Goal: Submit feedback/report problem: Submit feedback/report problem

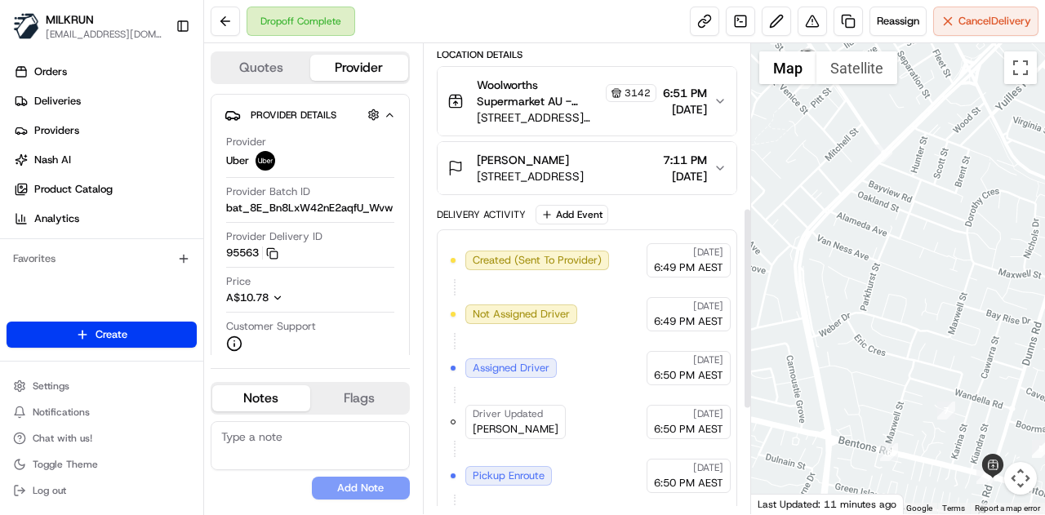
scroll to position [218, 0]
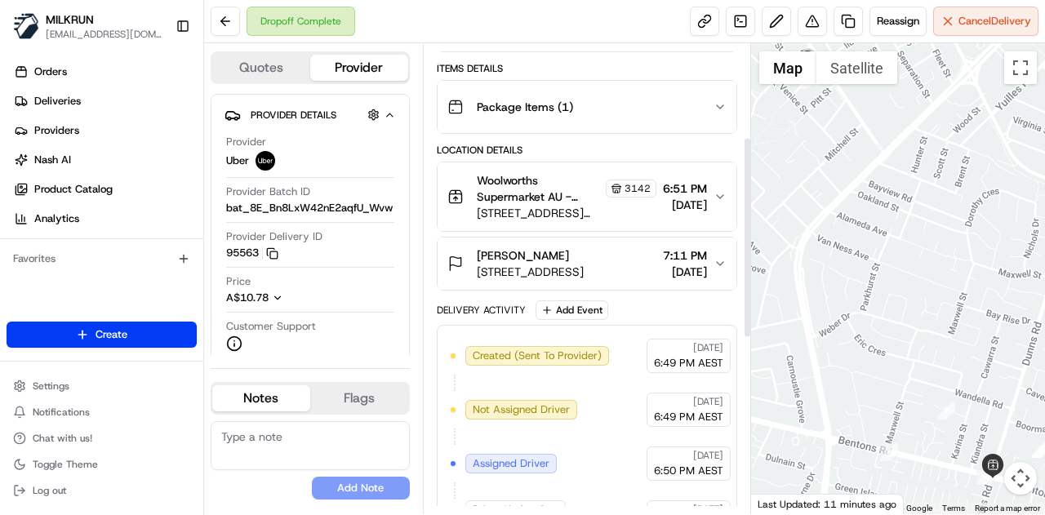
drag, startPoint x: 898, startPoint y: 267, endPoint x: 910, endPoint y: 384, distance: 118.2
click at [910, 384] on div at bounding box center [898, 278] width 295 height 471
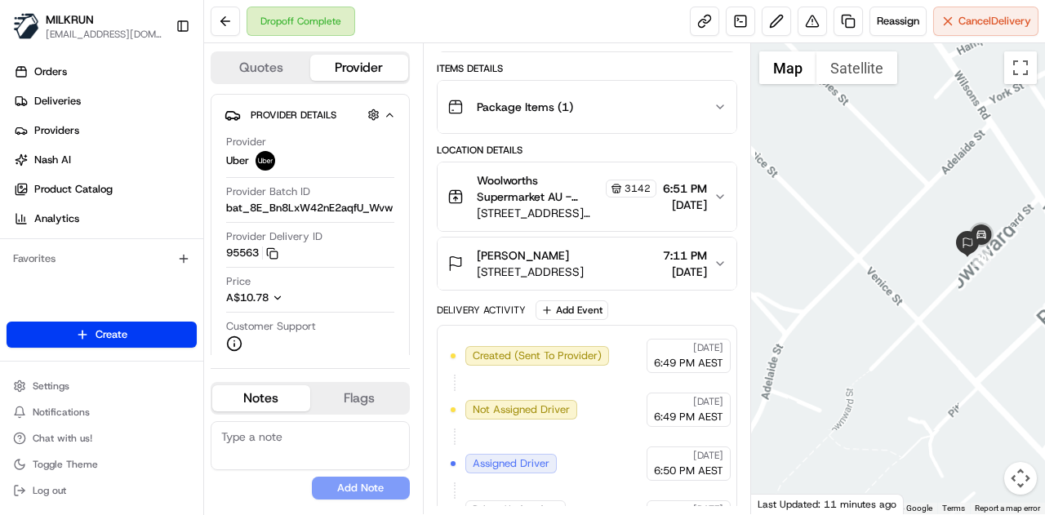
click at [901, 264] on div at bounding box center [898, 278] width 295 height 471
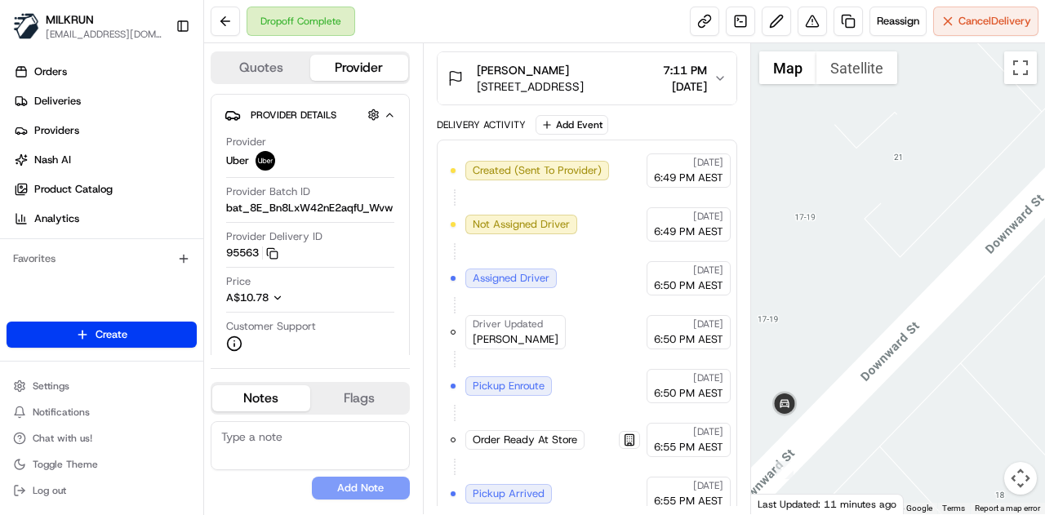
scroll to position [626, 0]
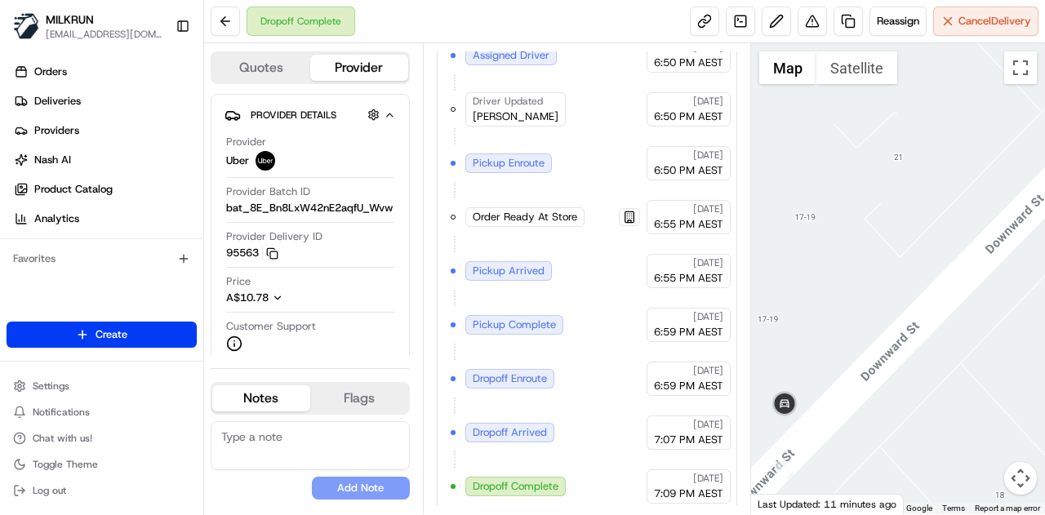
click at [946, 224] on div at bounding box center [898, 278] width 295 height 471
drag, startPoint x: 873, startPoint y: 332, endPoint x: 996, endPoint y: 220, distance: 166.4
click at [996, 220] on div at bounding box center [898, 278] width 295 height 471
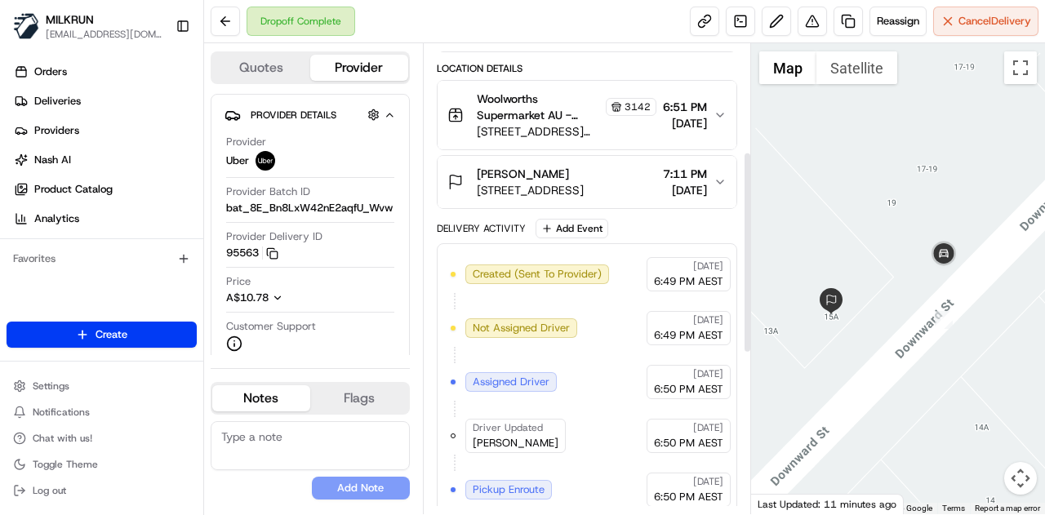
scroll to position [218, 0]
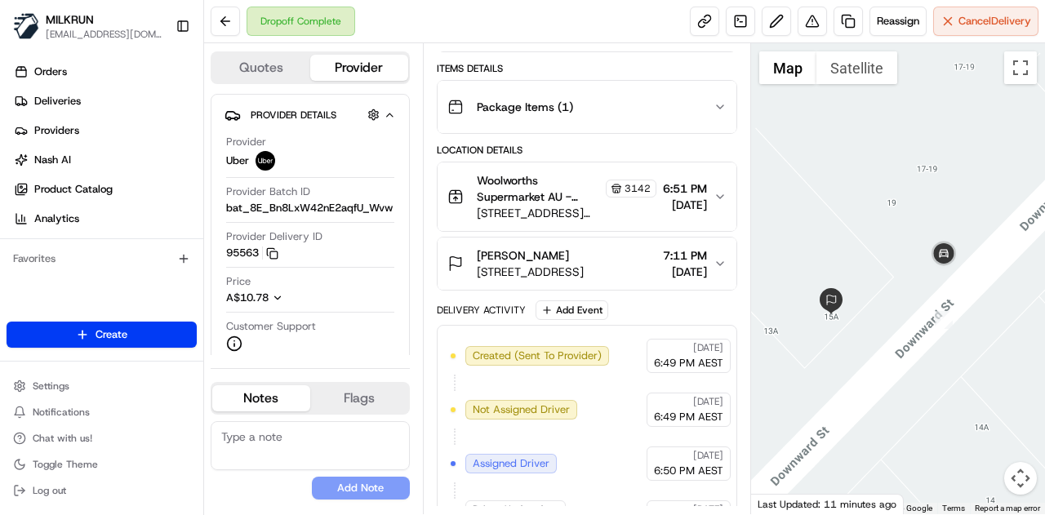
click at [715, 258] on icon "button" at bounding box center [719, 263] width 13 height 13
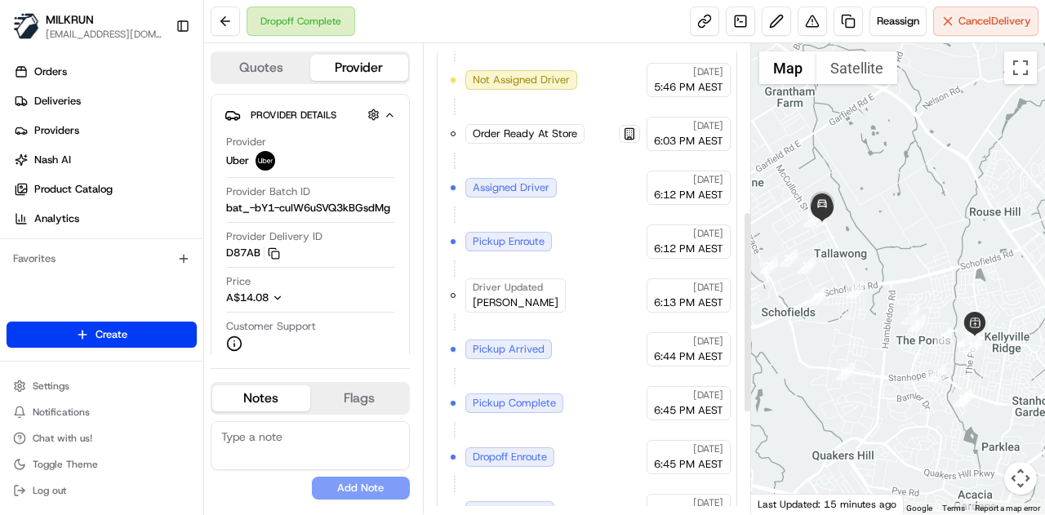
scroll to position [381, 0]
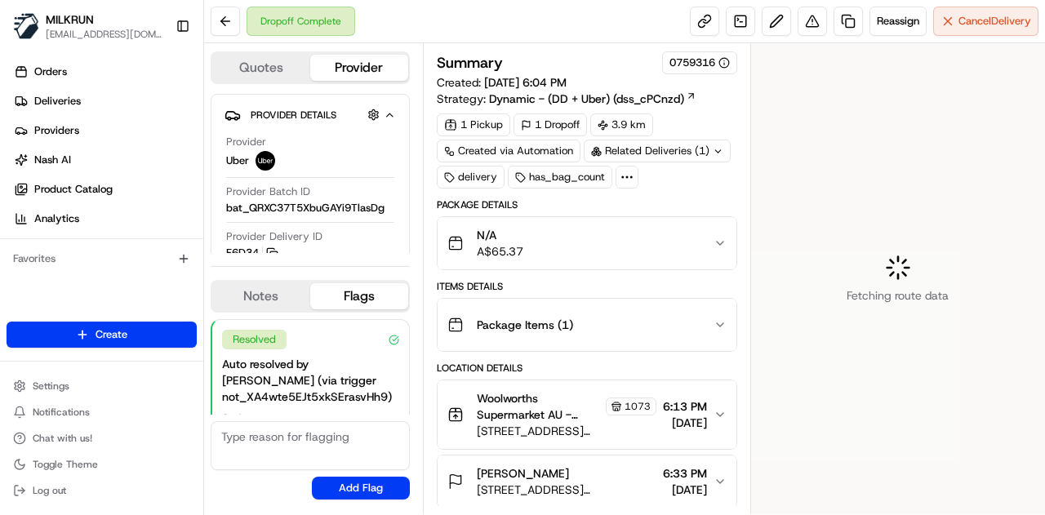
scroll to position [118, 0]
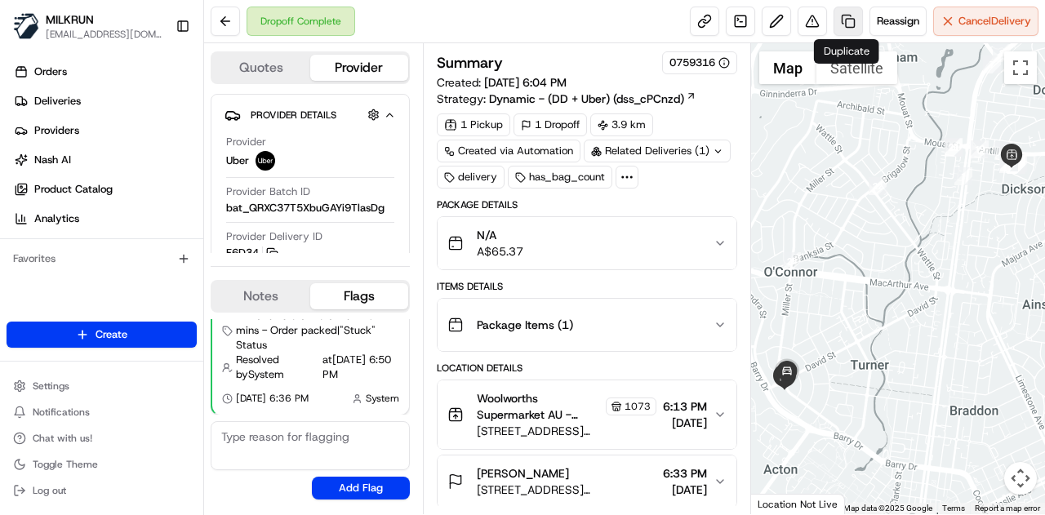
click at [839, 18] on link at bounding box center [847, 21] width 29 height 29
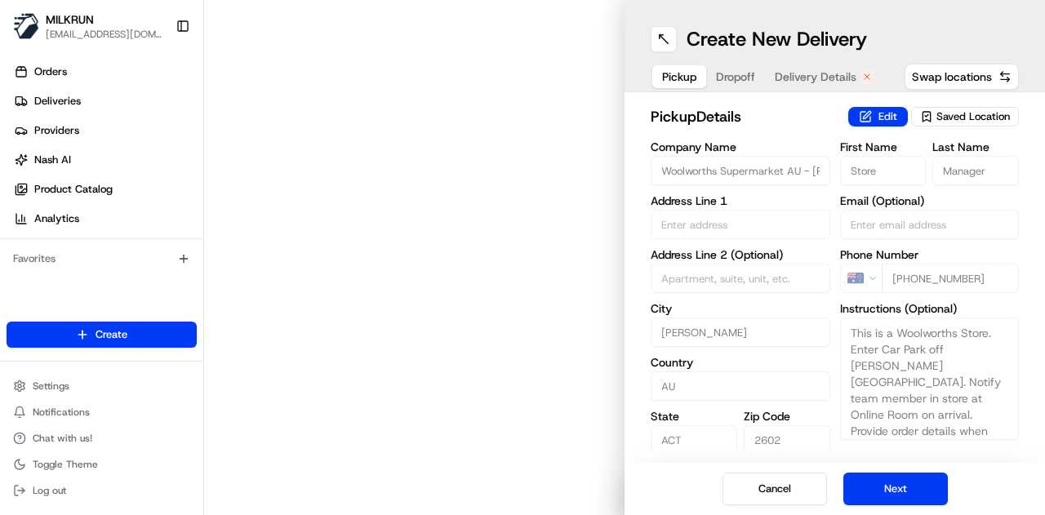
type input "1 Dickson Pl"
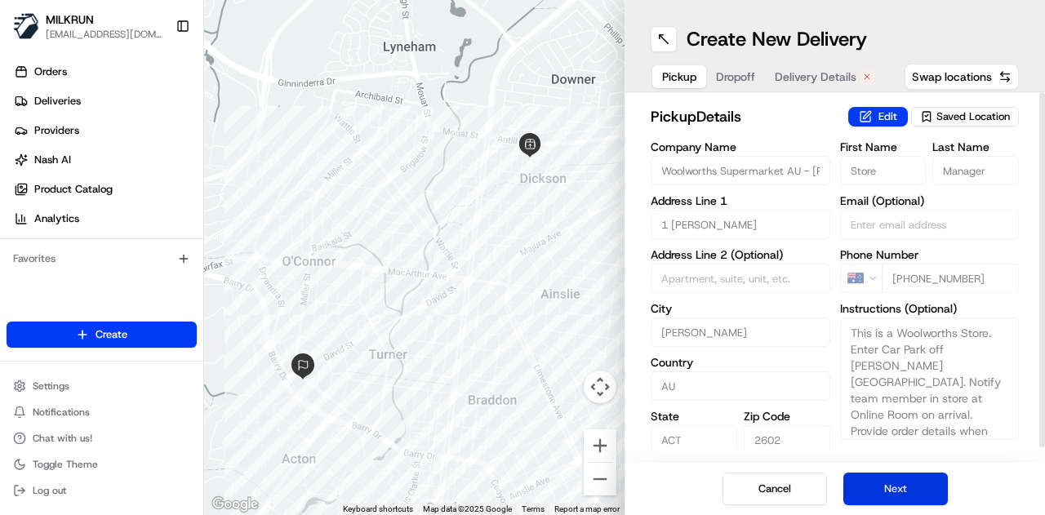
click at [886, 481] on button "Next" at bounding box center [895, 489] width 104 height 33
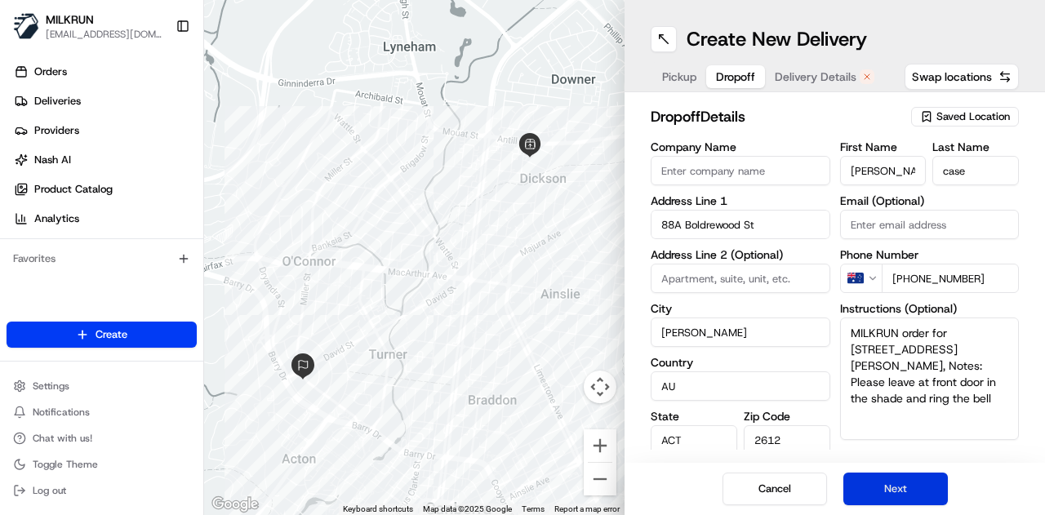
click at [886, 481] on button "Next" at bounding box center [895, 489] width 104 height 33
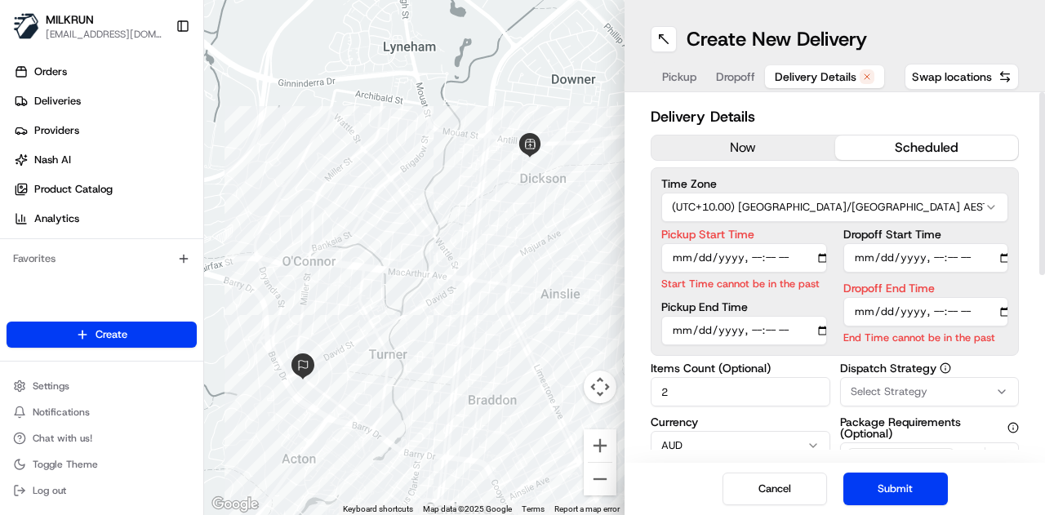
click at [746, 151] on button "now" at bounding box center [743, 147] width 184 height 24
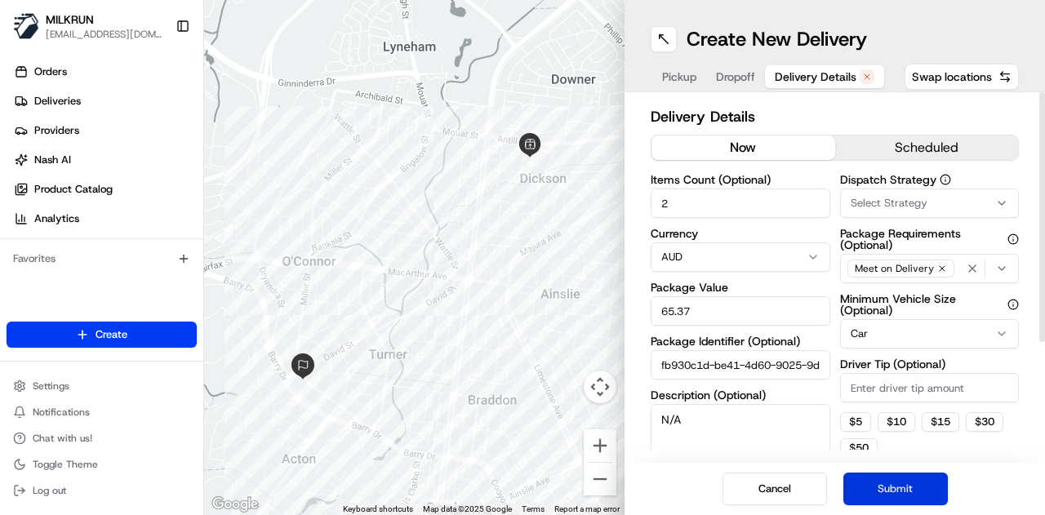
click at [875, 486] on button "Submit" at bounding box center [895, 489] width 104 height 33
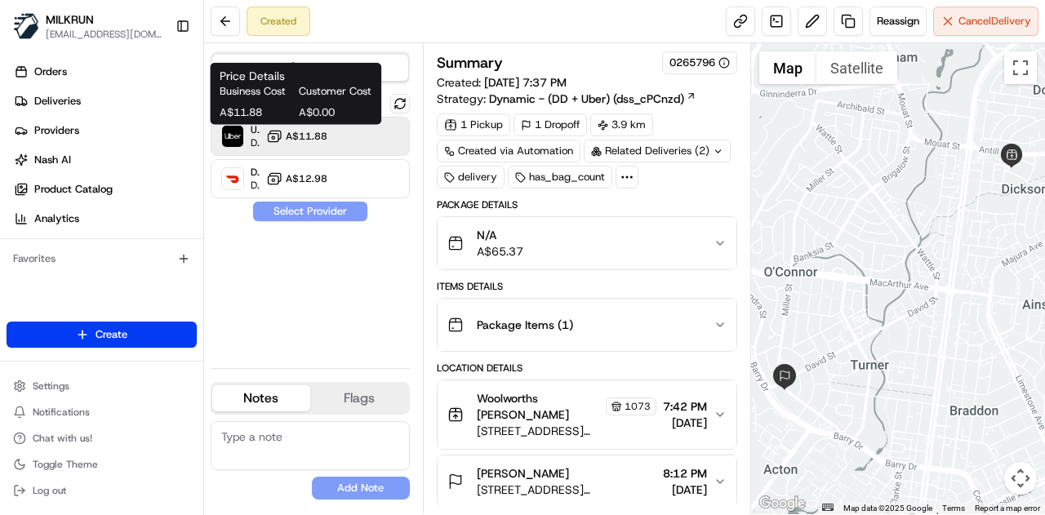
click at [300, 136] on span "A$11.88" at bounding box center [307, 136] width 42 height 13
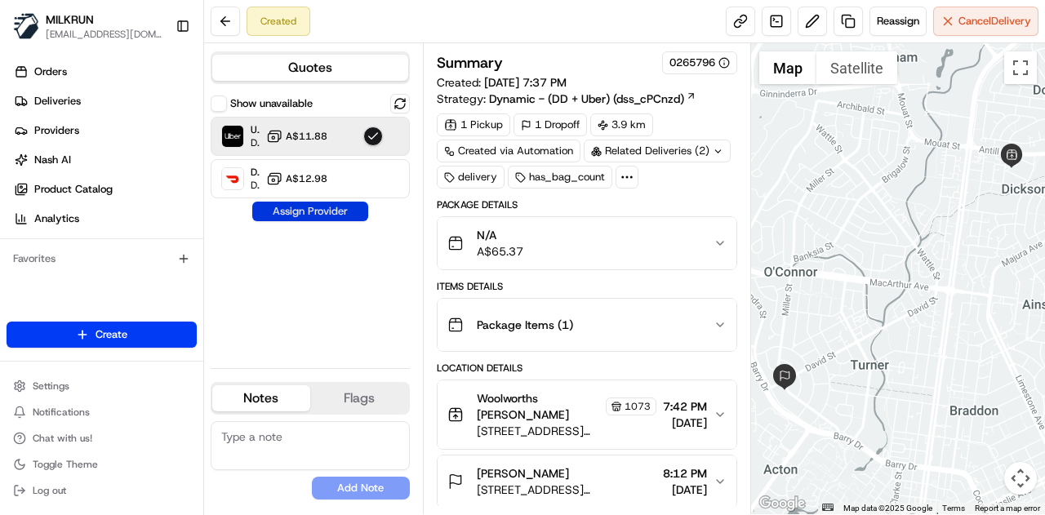
click at [326, 206] on button "Assign Provider" at bounding box center [310, 212] width 116 height 20
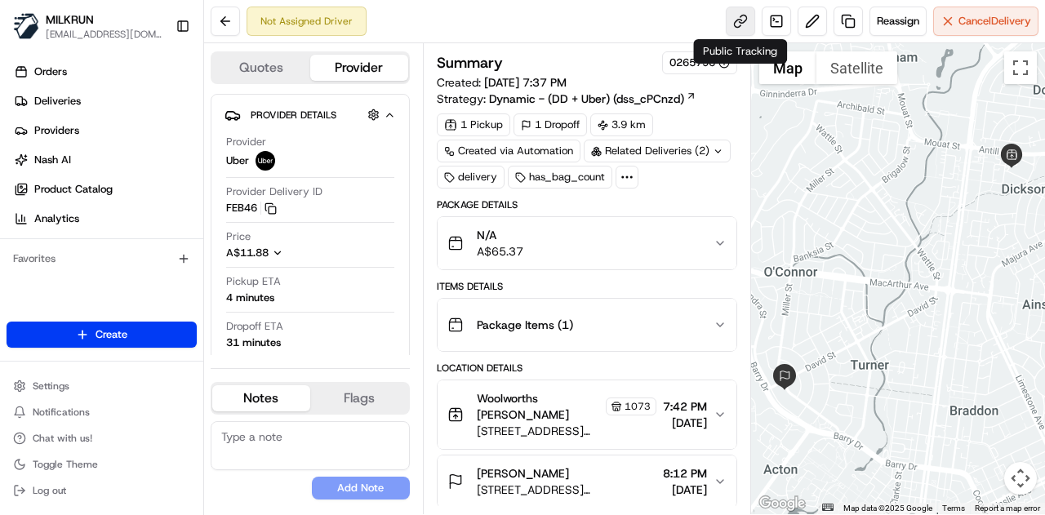
click at [735, 24] on link at bounding box center [740, 21] width 29 height 29
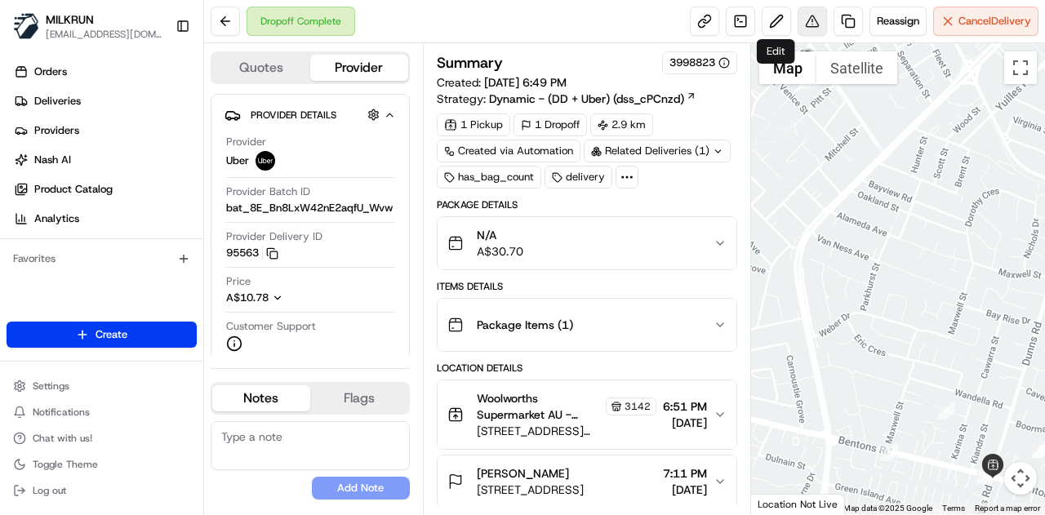
click at [806, 18] on button at bounding box center [811, 21] width 29 height 29
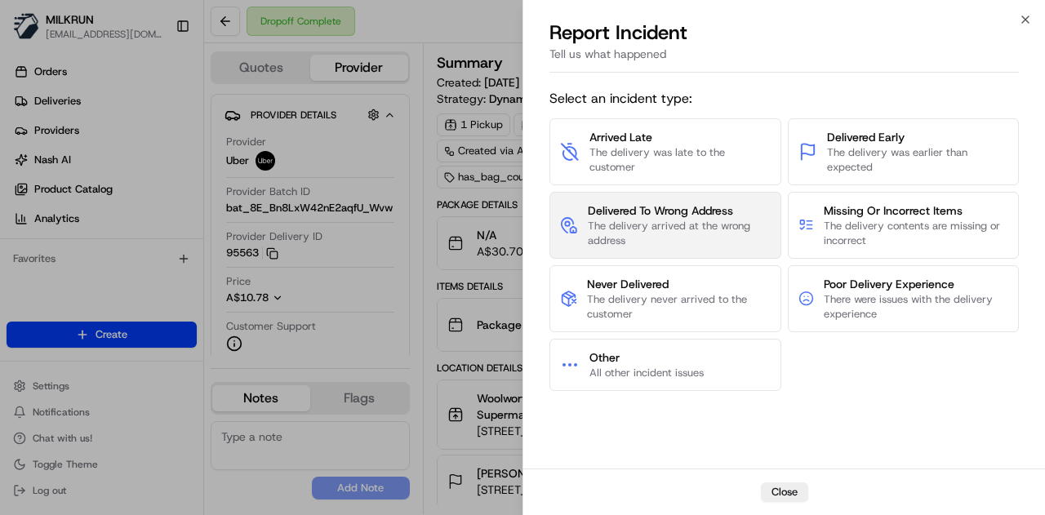
click at [665, 220] on span "The delivery arrived at the wrong address" at bounding box center [679, 233] width 183 height 29
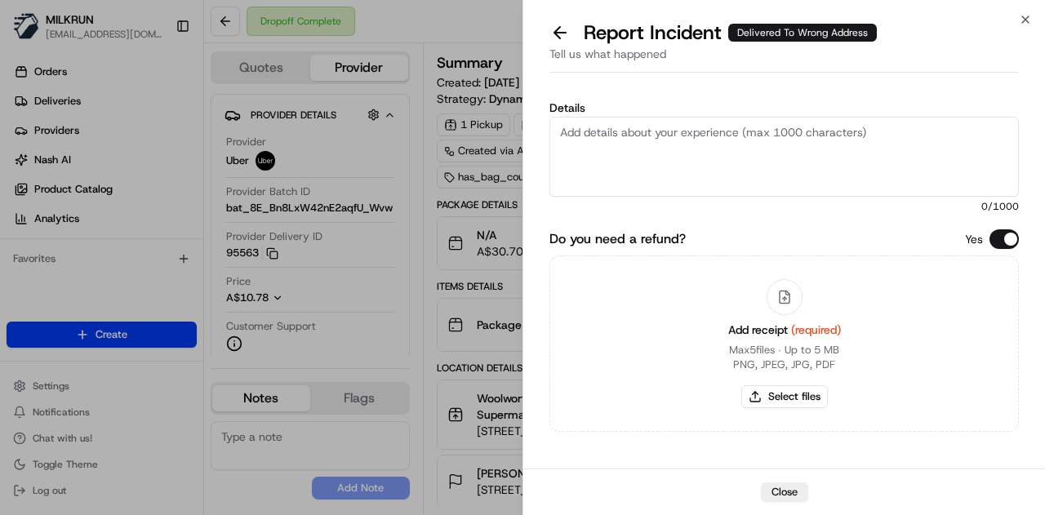
click at [560, 117] on textarea "Details" at bounding box center [783, 157] width 469 height 80
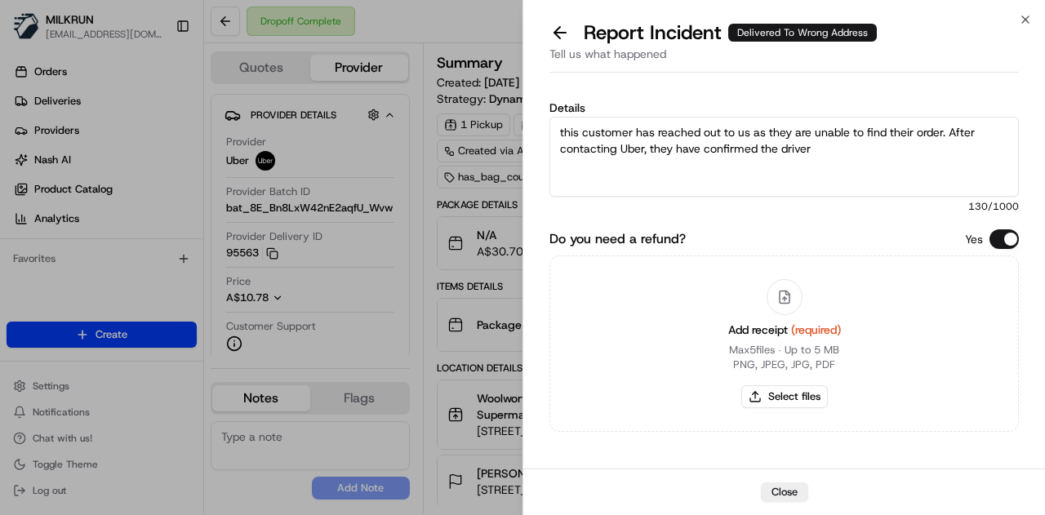
click at [846, 147] on textarea "this customer has reached out to us as they are unable to find their order. Aft…" at bounding box center [783, 157] width 469 height 80
click at [784, 399] on button "Select files" at bounding box center [784, 396] width 87 height 23
click at [632, 167] on textarea "this customer has reached out to us as they are unable to find their order. Aft…" at bounding box center [783, 157] width 469 height 80
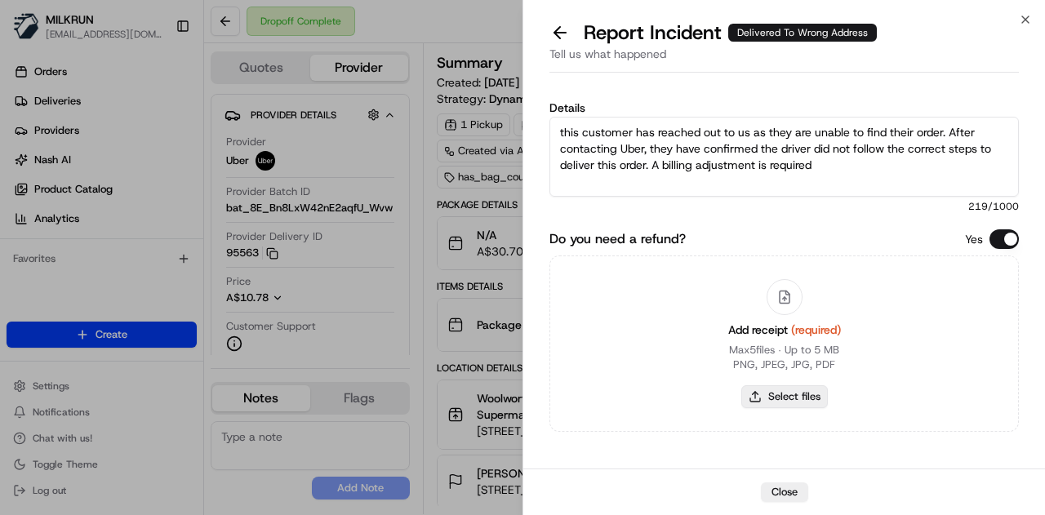
type textarea "this customer has reached out to us as they are unable to find their order. Aft…"
click at [787, 389] on button "Select files" at bounding box center [784, 396] width 87 height 23
type input "C:\fakepath\Screenshot 2025-08-17 194416.png"
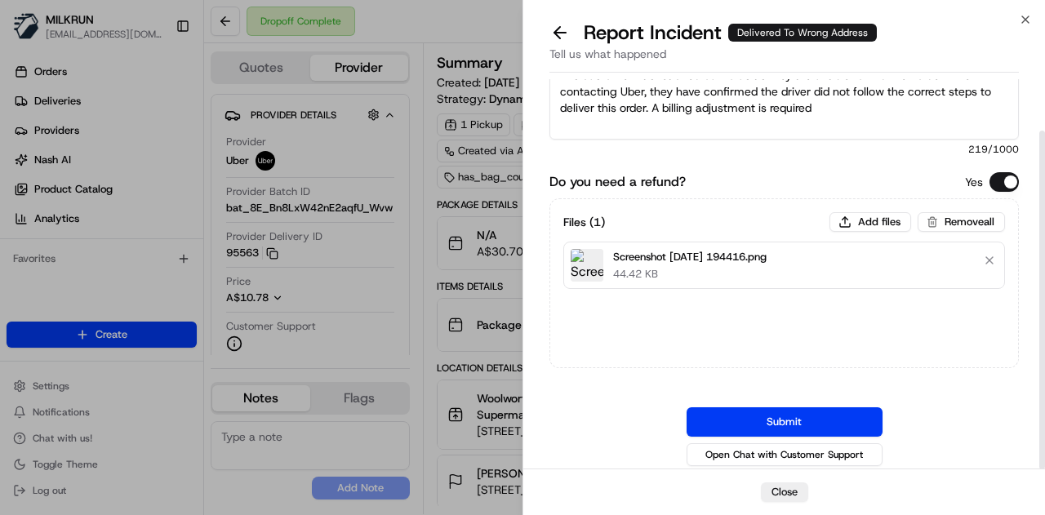
scroll to position [60, 0]
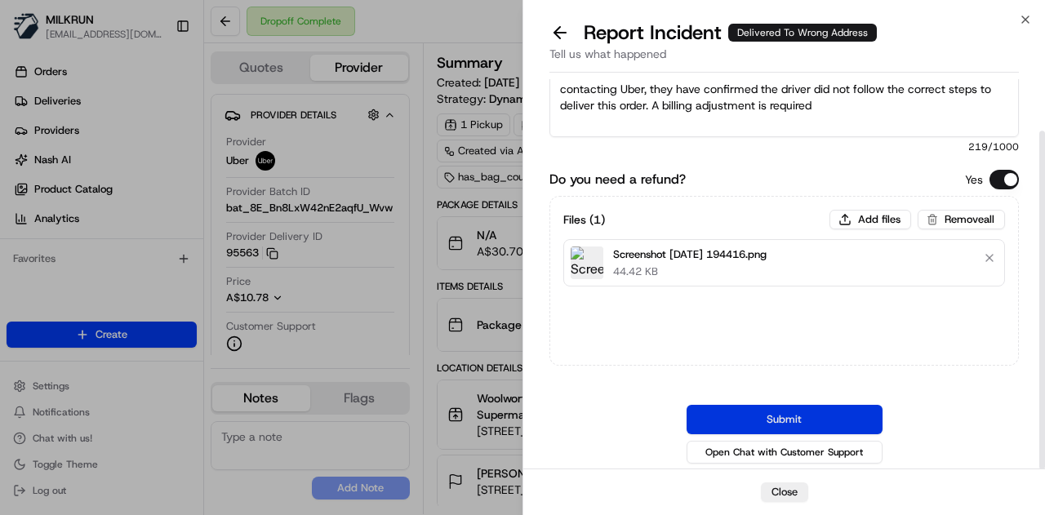
click at [836, 419] on button "Submit" at bounding box center [784, 419] width 196 height 29
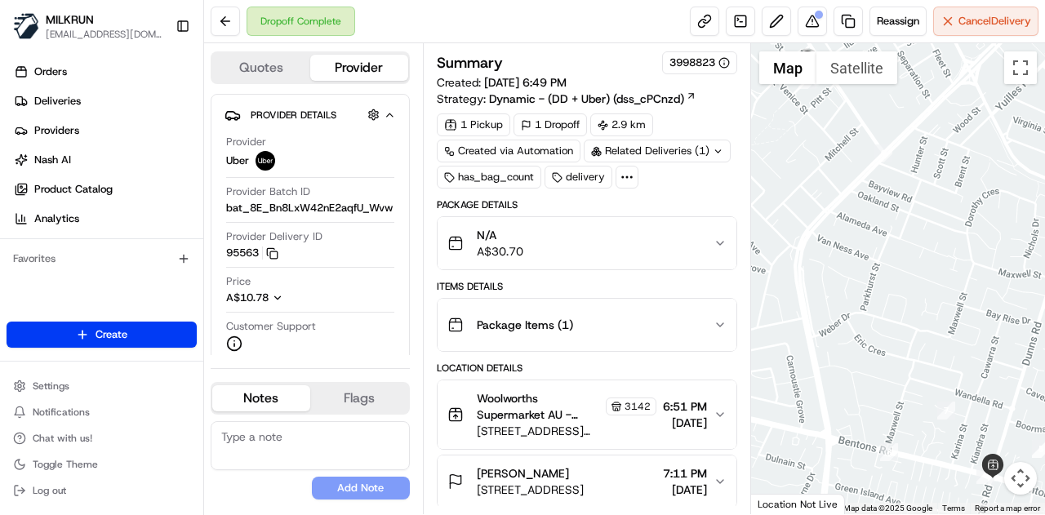
scroll to position [82, 0]
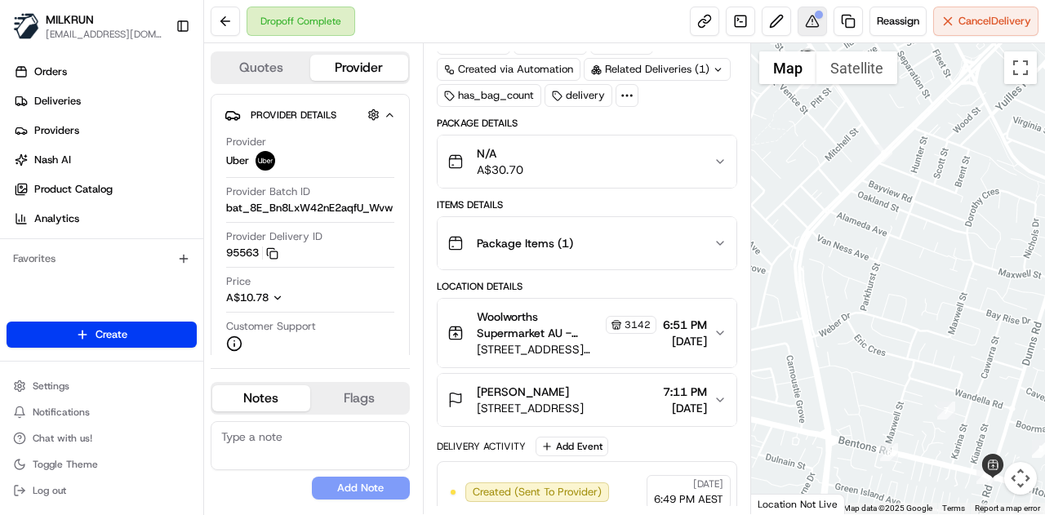
click at [812, 23] on button at bounding box center [811, 21] width 29 height 29
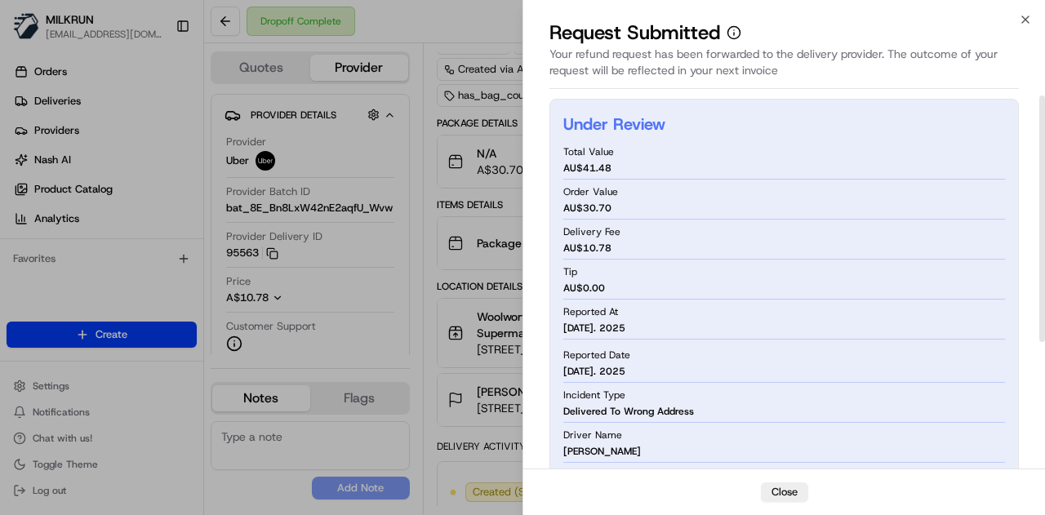
scroll to position [0, 0]
click at [776, 489] on button "Close" at bounding box center [784, 492] width 47 height 20
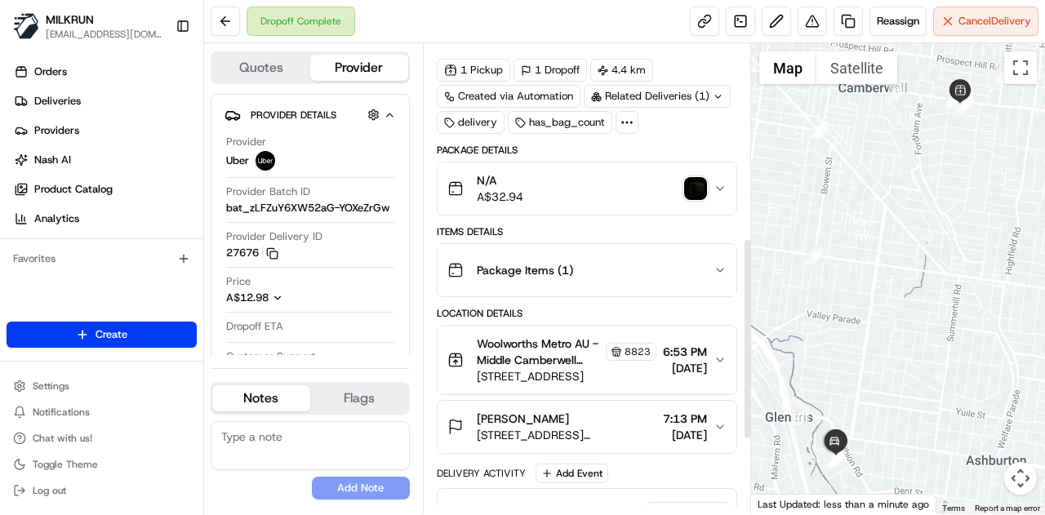
scroll to position [626, 0]
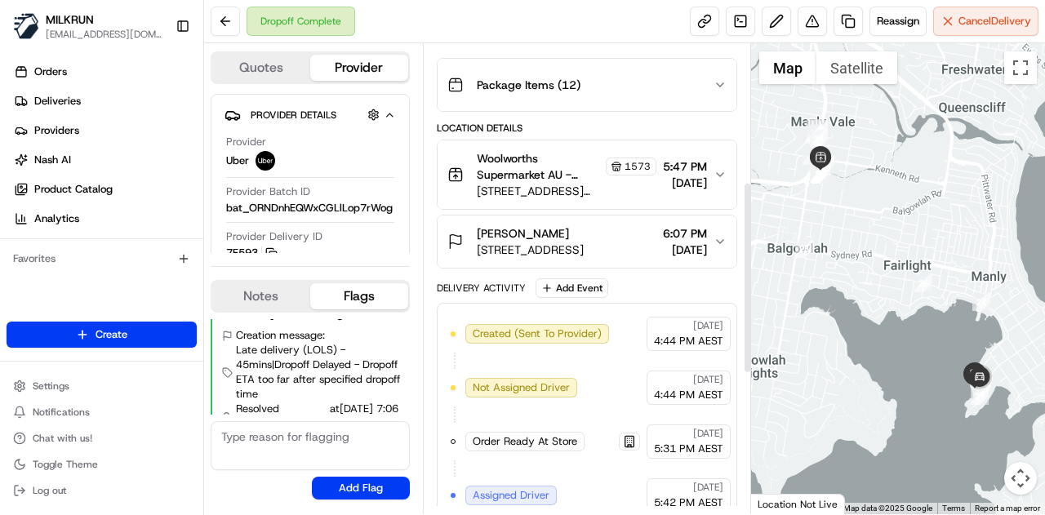
scroll to position [353, 0]
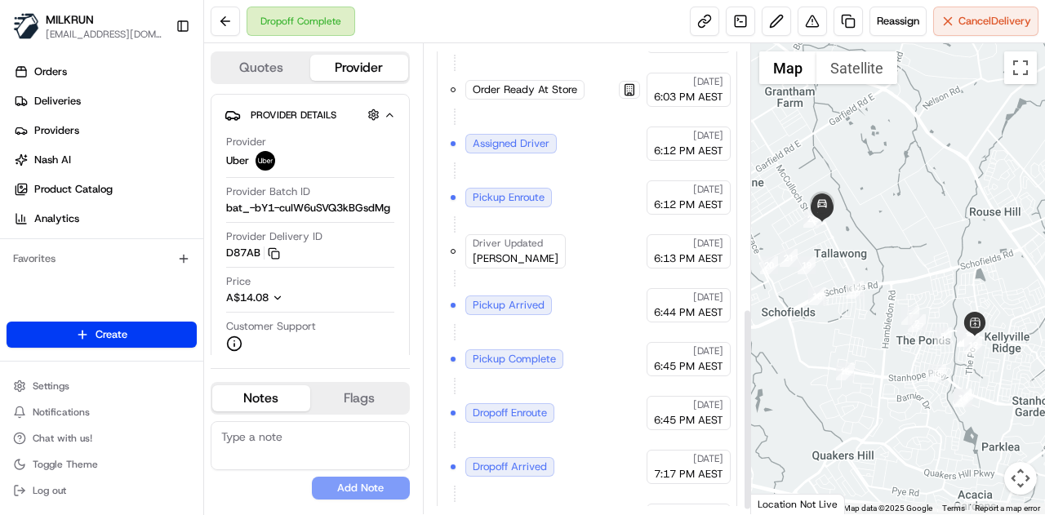
scroll to position [626, 0]
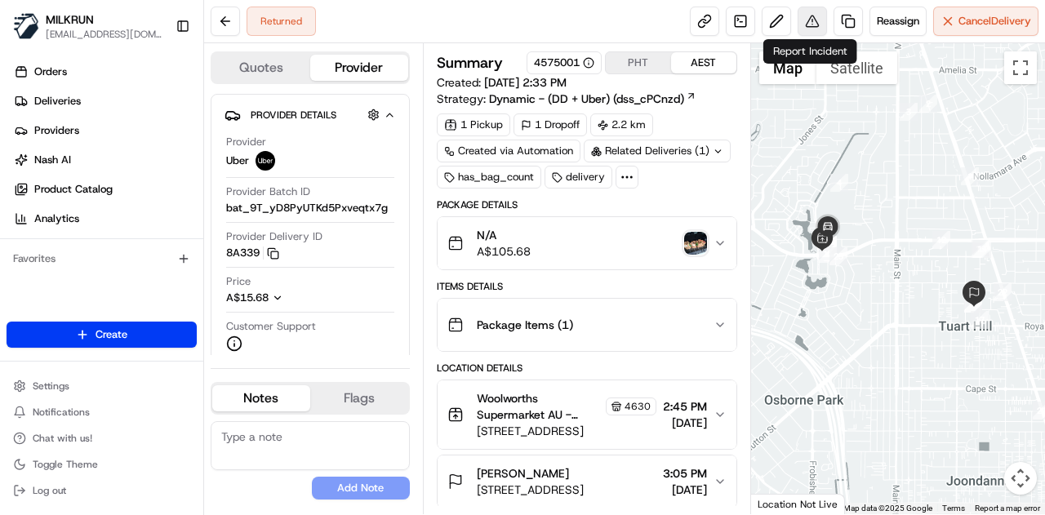
click at [811, 22] on button at bounding box center [811, 21] width 29 height 29
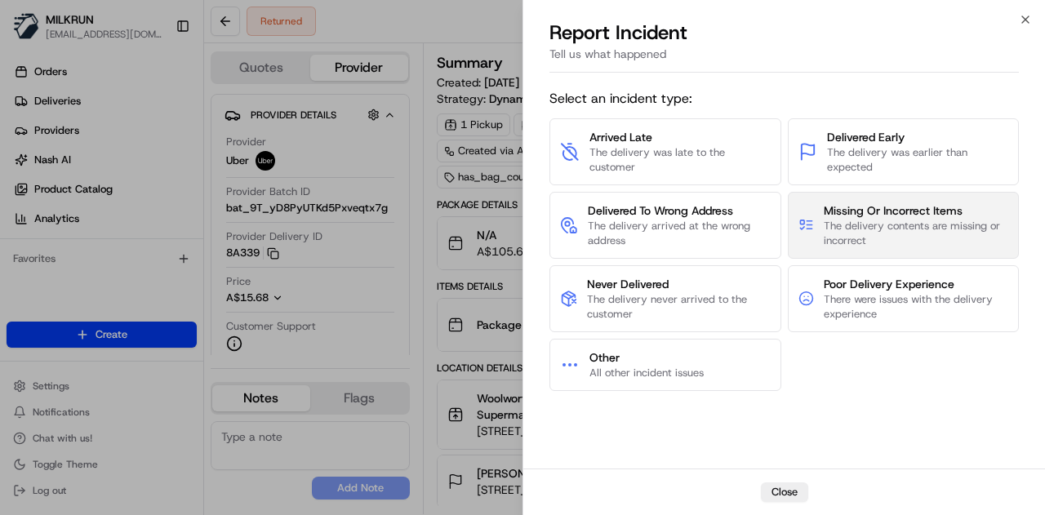
click at [895, 202] on span "Missing Or Incorrect Items" at bounding box center [916, 210] width 184 height 16
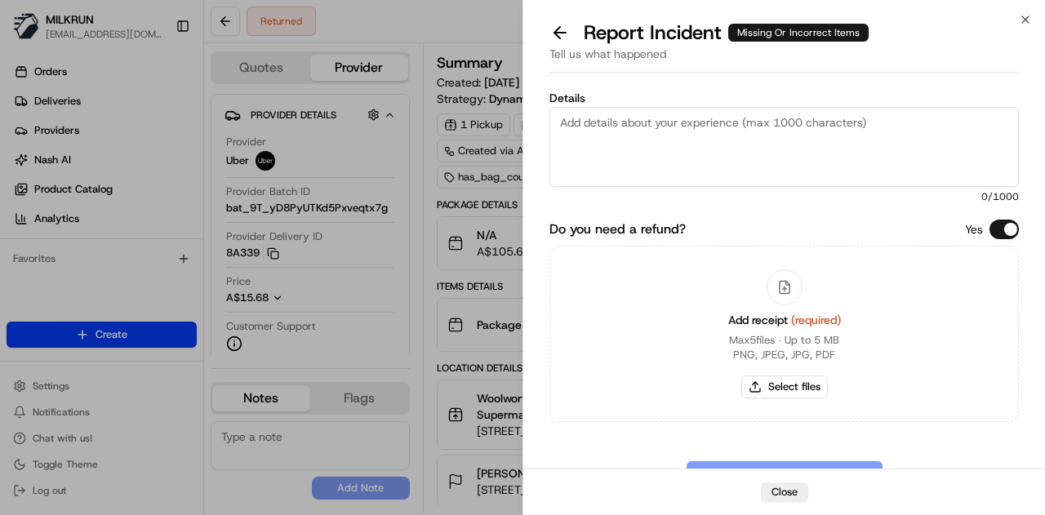
click at [816, 156] on textarea "Details" at bounding box center [783, 147] width 469 height 80
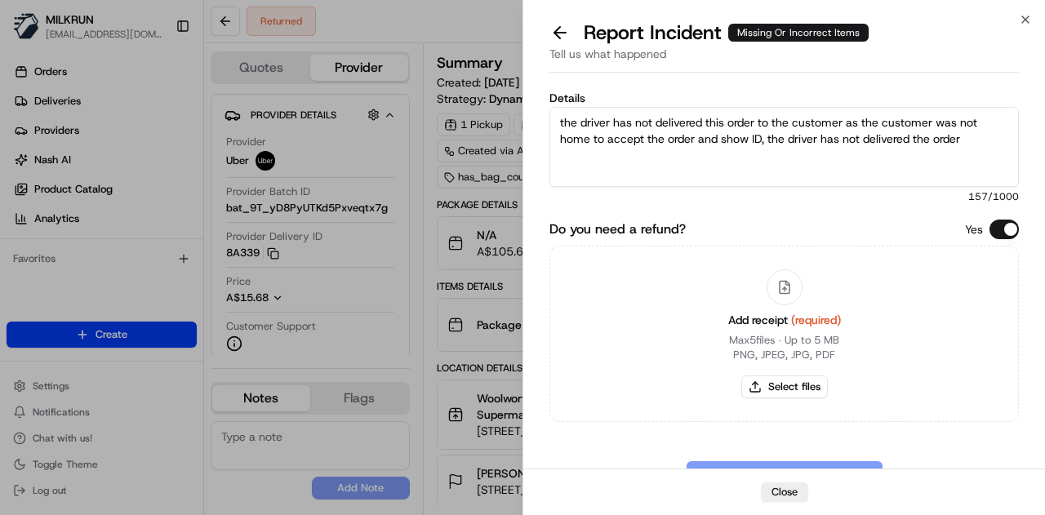
click at [988, 145] on textarea "the driver has not delivered this order to the customer as the customer was not…" at bounding box center [783, 147] width 469 height 80
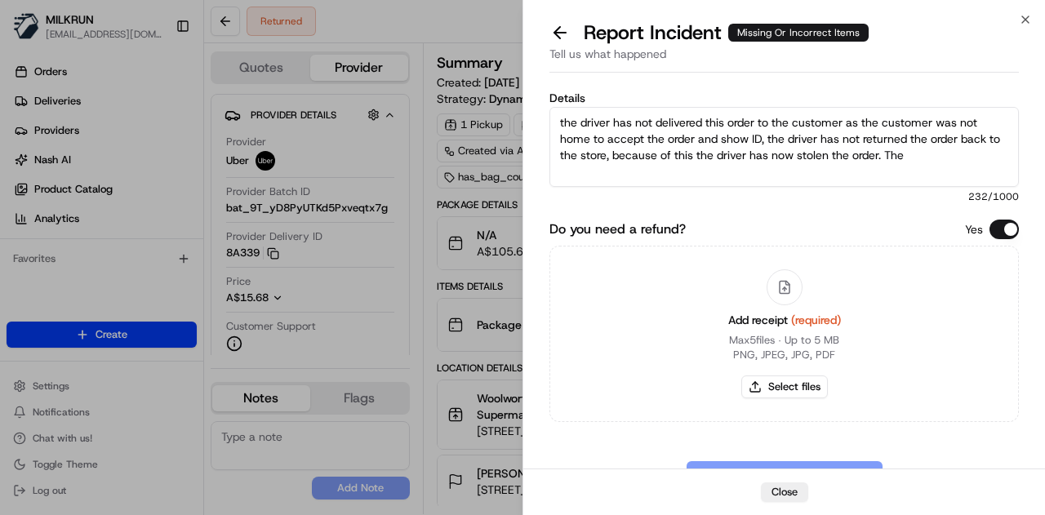
click at [938, 149] on textarea "the driver has not delivered this order to the customer as the customer was not…" at bounding box center [783, 147] width 469 height 80
type textarea "the driver has not delivered this order to the customer as the customer was not…"
click at [757, 384] on button "Select files" at bounding box center [784, 386] width 87 height 23
type input "C:\fakepath\Screenshot 2025-08-17 201703.png"
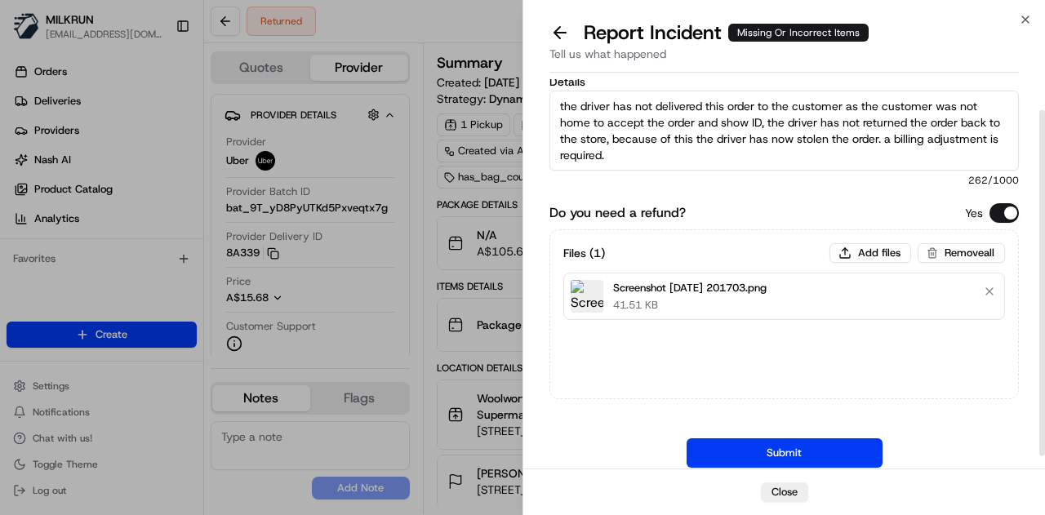
scroll to position [50, 0]
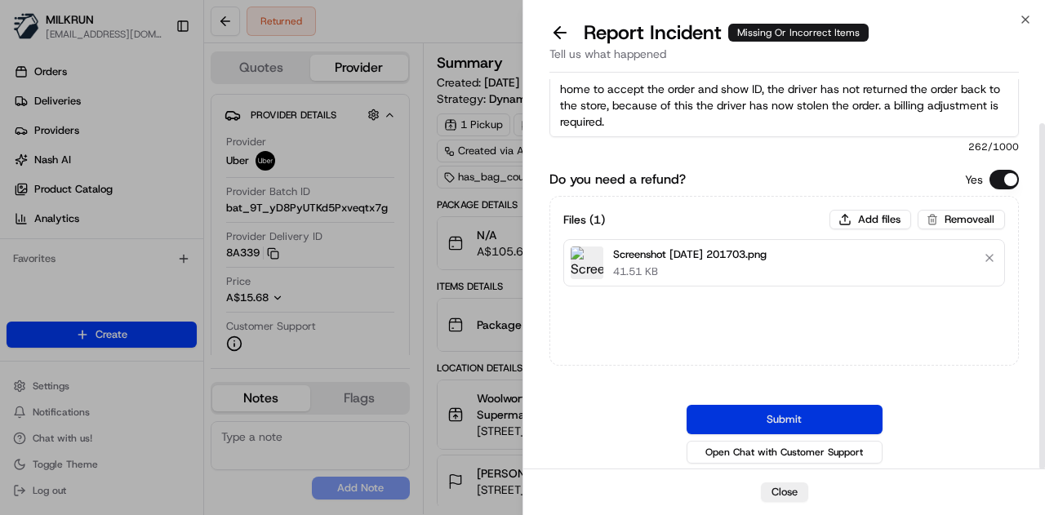
click at [761, 408] on button "Submit" at bounding box center [784, 419] width 196 height 29
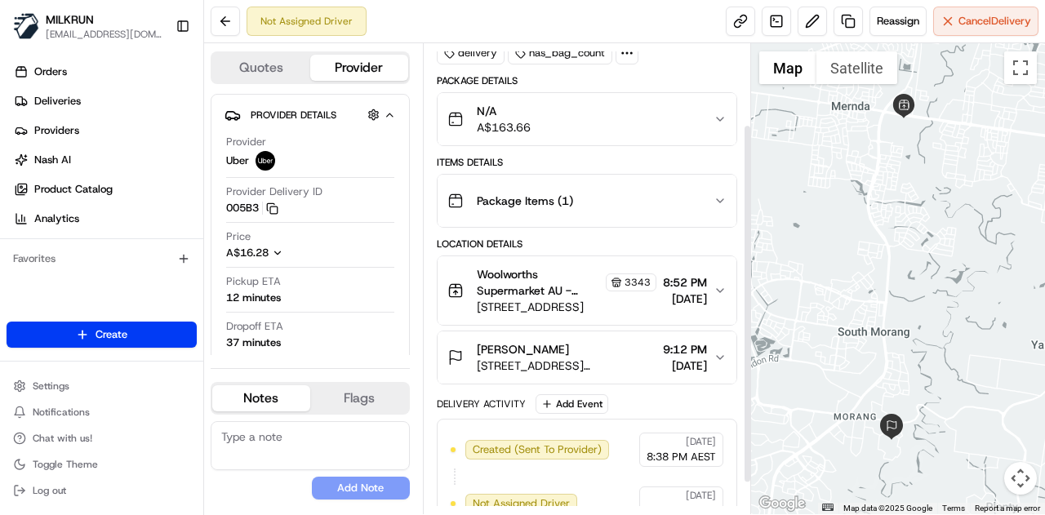
scroll to position [146, 0]
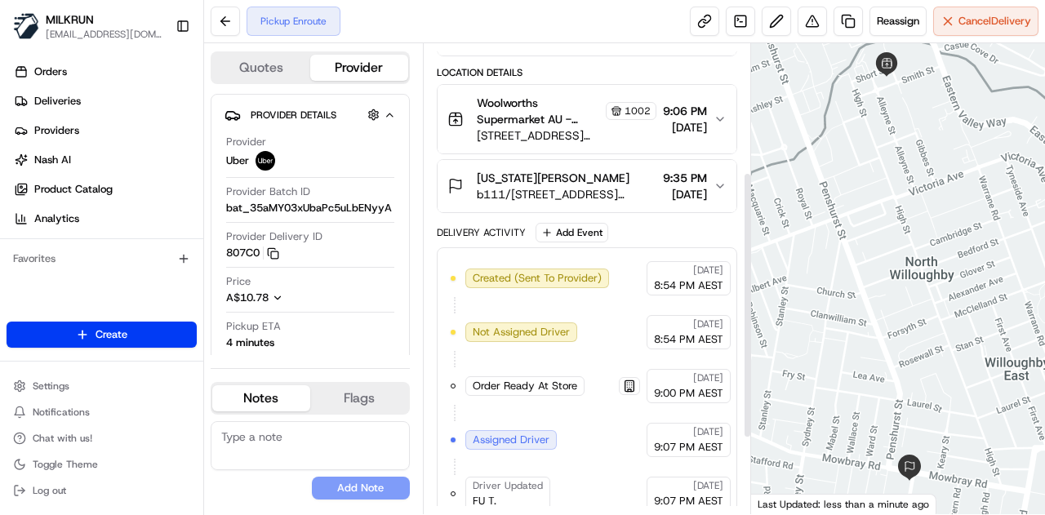
scroll to position [359, 0]
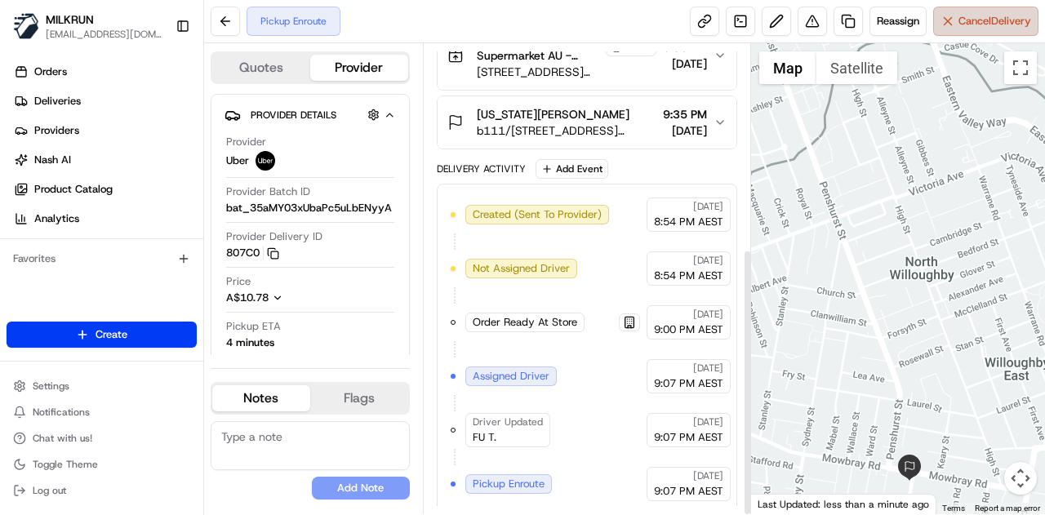
click at [965, 29] on button "Cancel Delivery" at bounding box center [985, 21] width 105 height 29
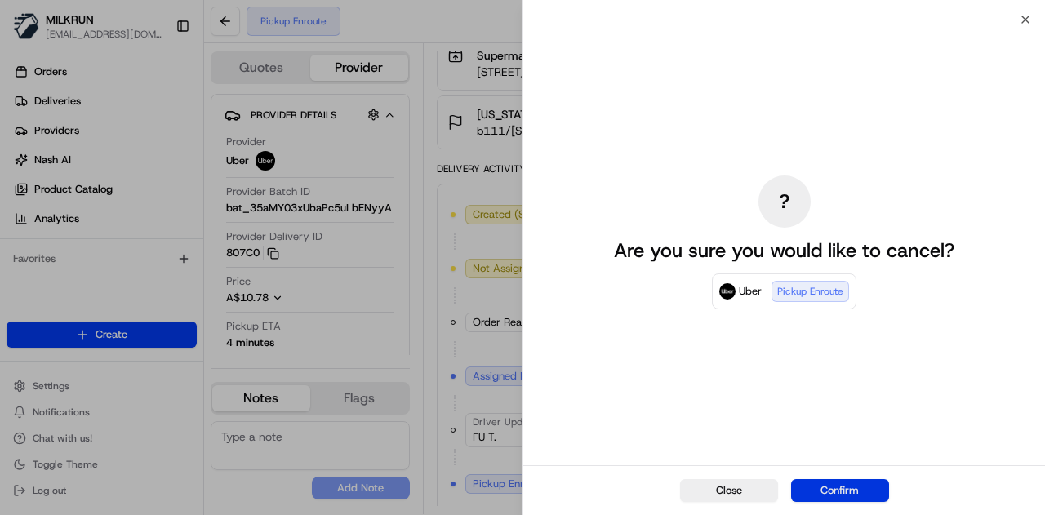
click at [857, 487] on button "Confirm" at bounding box center [840, 490] width 98 height 23
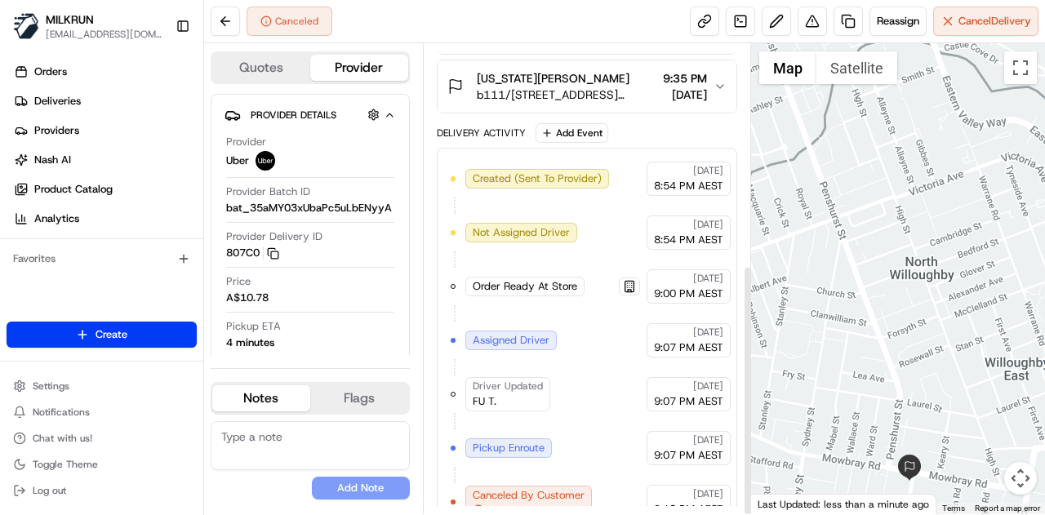
scroll to position [413, 0]
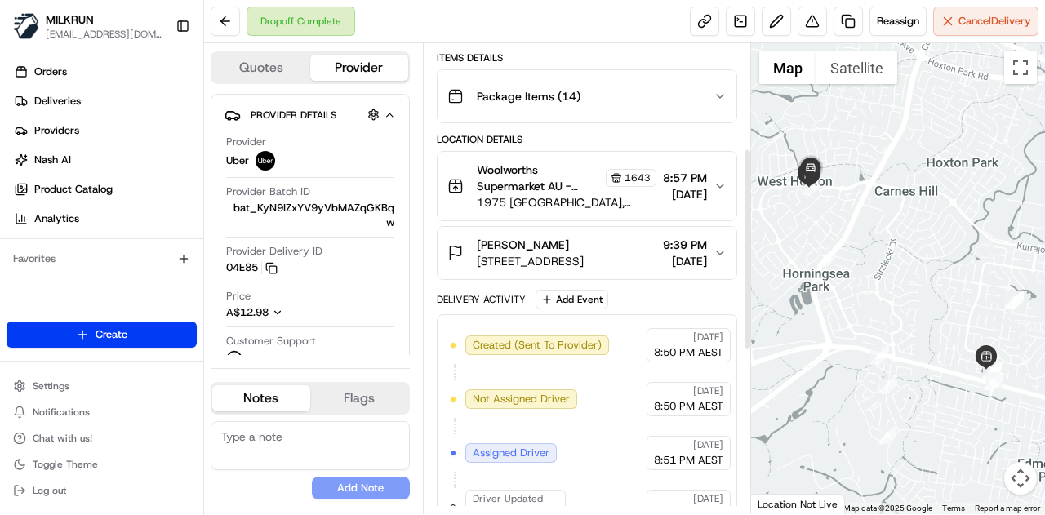
scroll to position [245, 0]
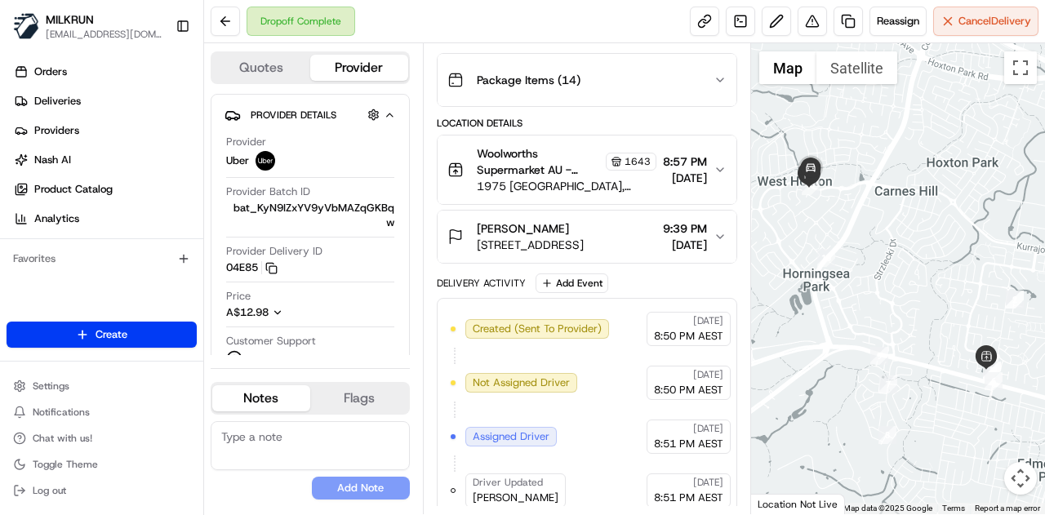
click at [717, 223] on button "[PERSON_NAME] [STREET_ADDRESS][PERSON_NAME] 9:39 PM [DATE]" at bounding box center [586, 237] width 299 height 52
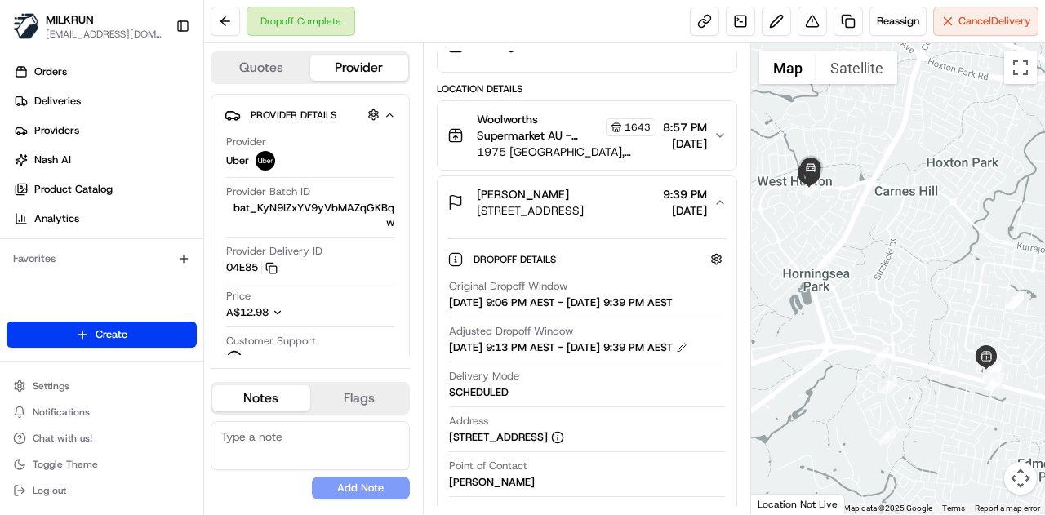
scroll to position [326, 0]
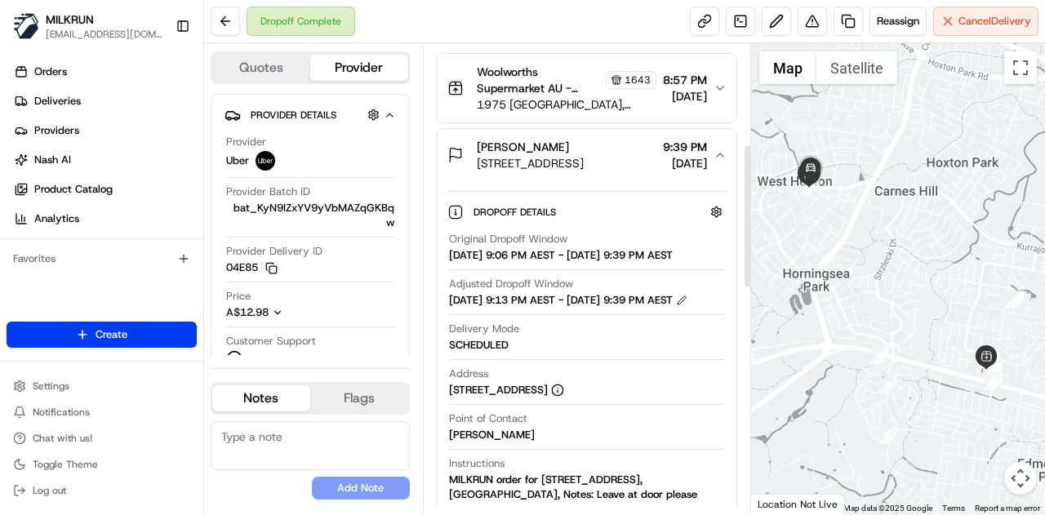
click at [714, 77] on button "Woolworths Supermarket AU - Prestons Store Manager [STREET_ADDRESS] 8:57 PM [DA…" at bounding box center [586, 88] width 299 height 69
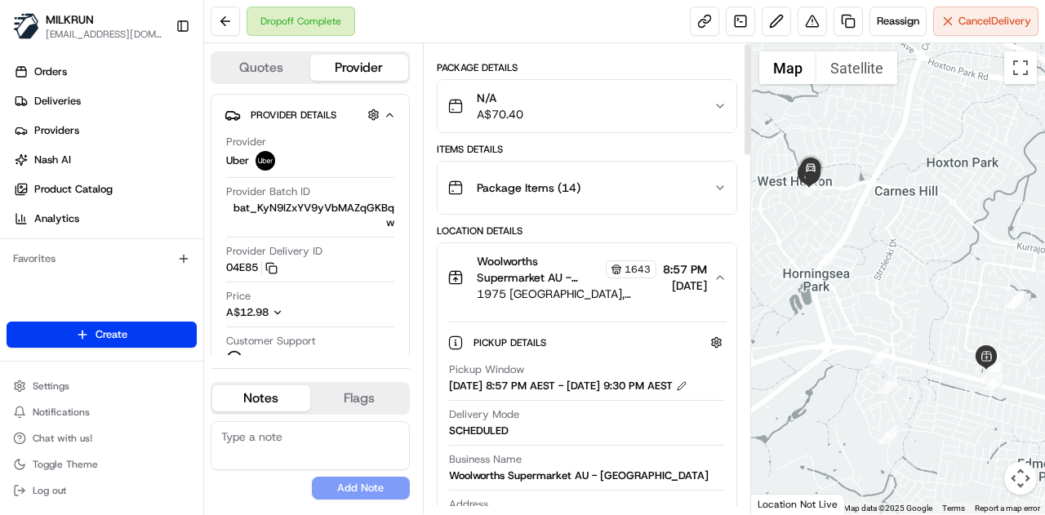
scroll to position [0, 0]
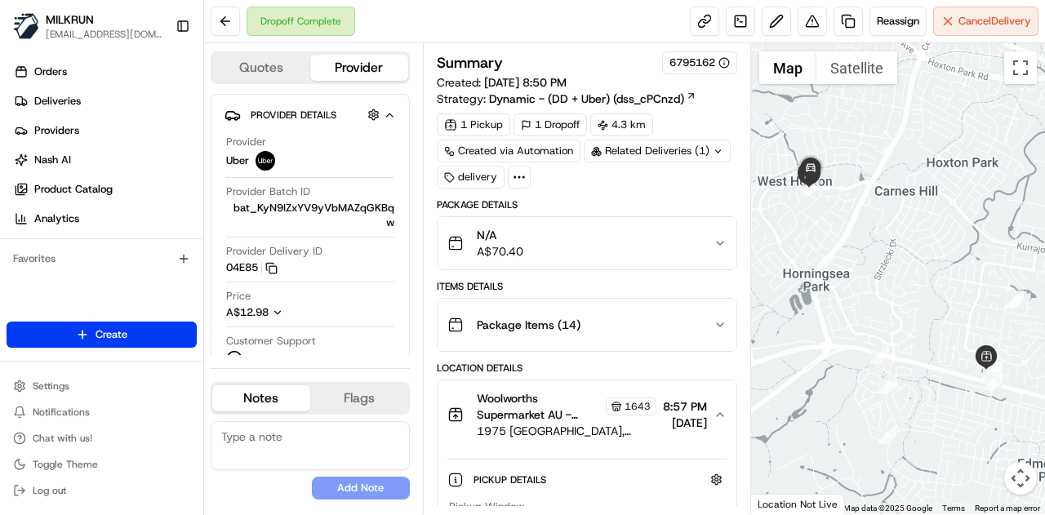
click at [713, 321] on icon "button" at bounding box center [719, 324] width 13 height 13
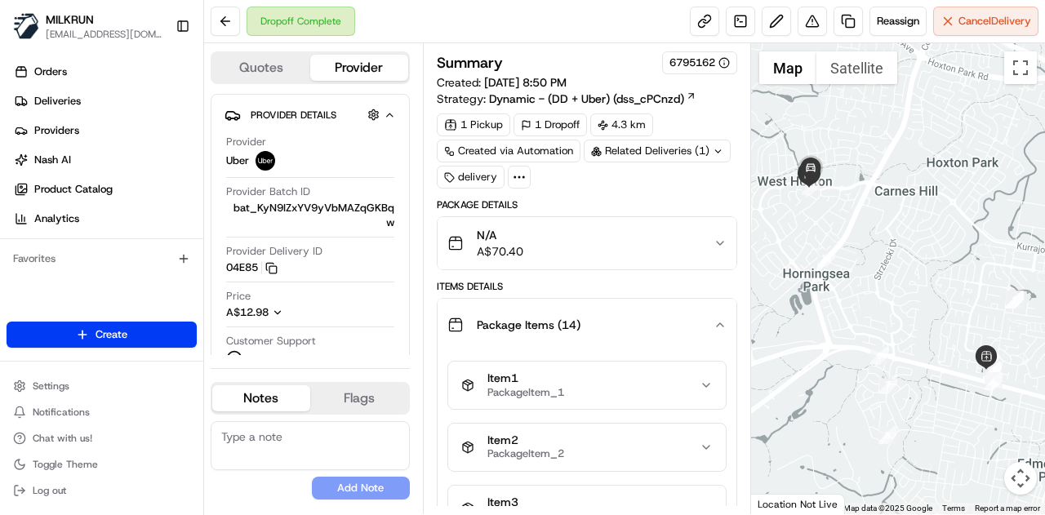
click at [713, 241] on icon "button" at bounding box center [719, 243] width 13 height 13
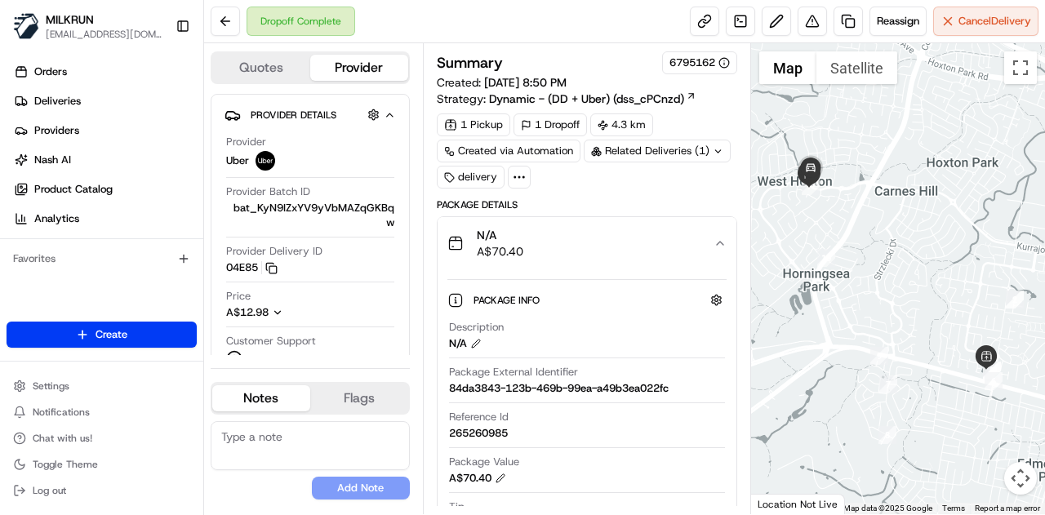
click at [716, 223] on button "N/A A$70.40" at bounding box center [586, 243] width 299 height 52
click at [717, 238] on icon "button" at bounding box center [719, 243] width 13 height 13
click at [731, 234] on button "N/A A$70.40" at bounding box center [586, 243] width 299 height 52
click at [717, 237] on icon "button" at bounding box center [719, 243] width 13 height 13
click at [821, 14] on button at bounding box center [811, 21] width 29 height 29
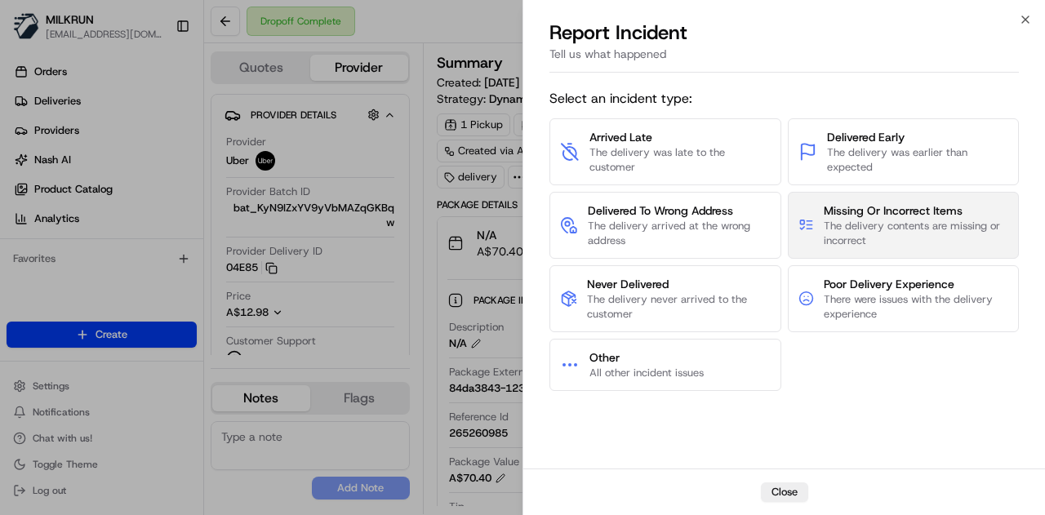
click at [926, 229] on span "The delivery contents are missing or incorrect" at bounding box center [916, 233] width 184 height 29
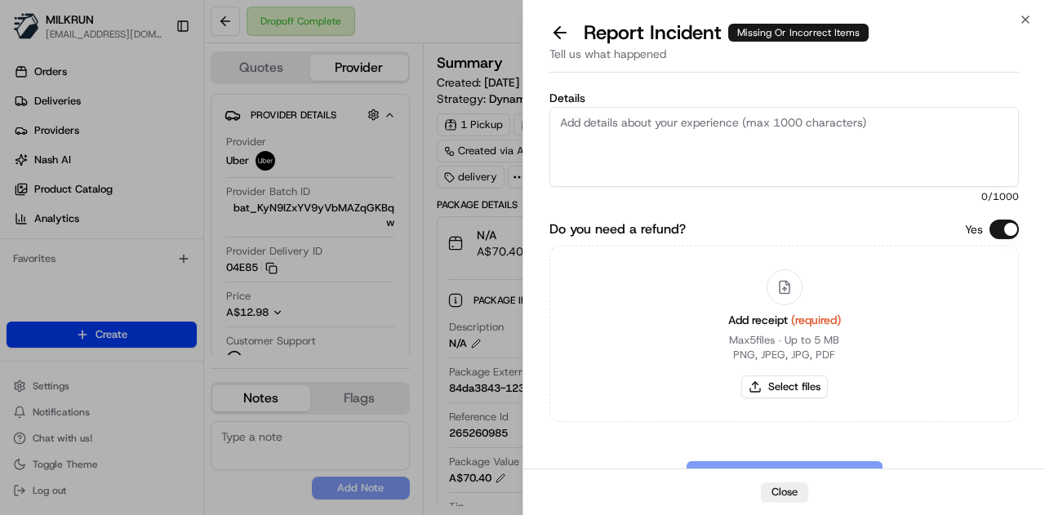
click at [728, 149] on textarea "Details" at bounding box center [783, 147] width 469 height 80
paste textarea "1 nudie orange juice 1 classic chicken burgers 1 crumbed chicken burgers 1 brio…"
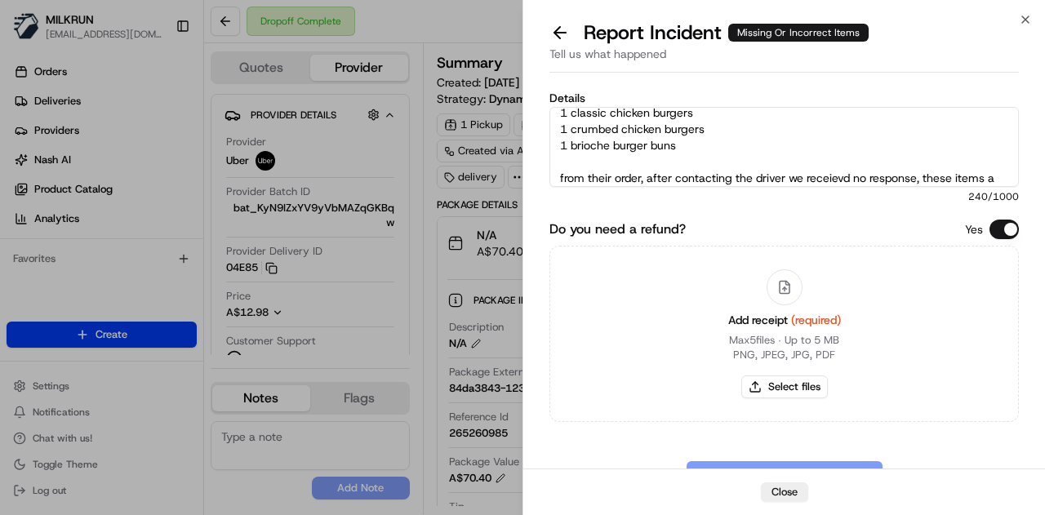
scroll to position [59, 0]
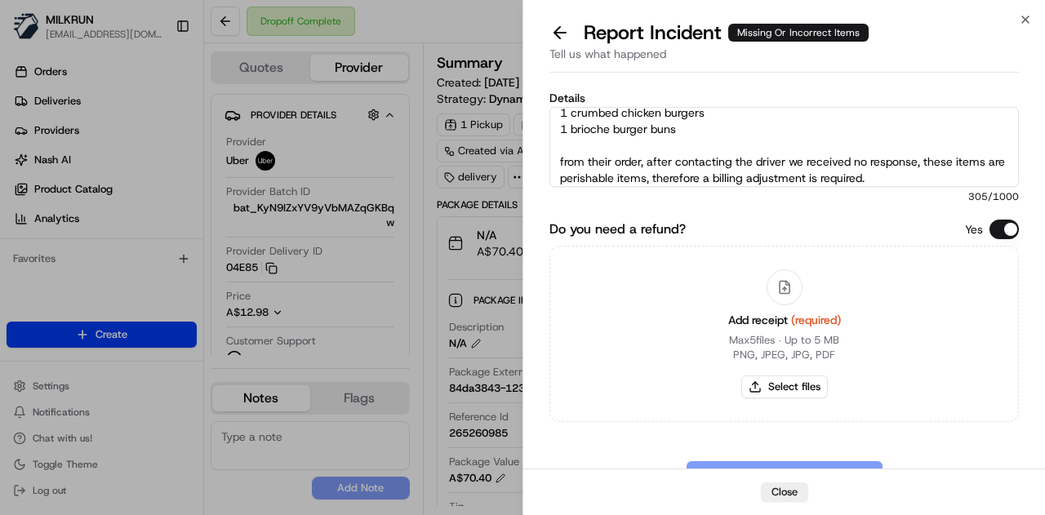
click at [912, 174] on textarea "the customer has reached out to MILKRUN as they were missing 1 nudie orange jui…" at bounding box center [783, 147] width 469 height 80
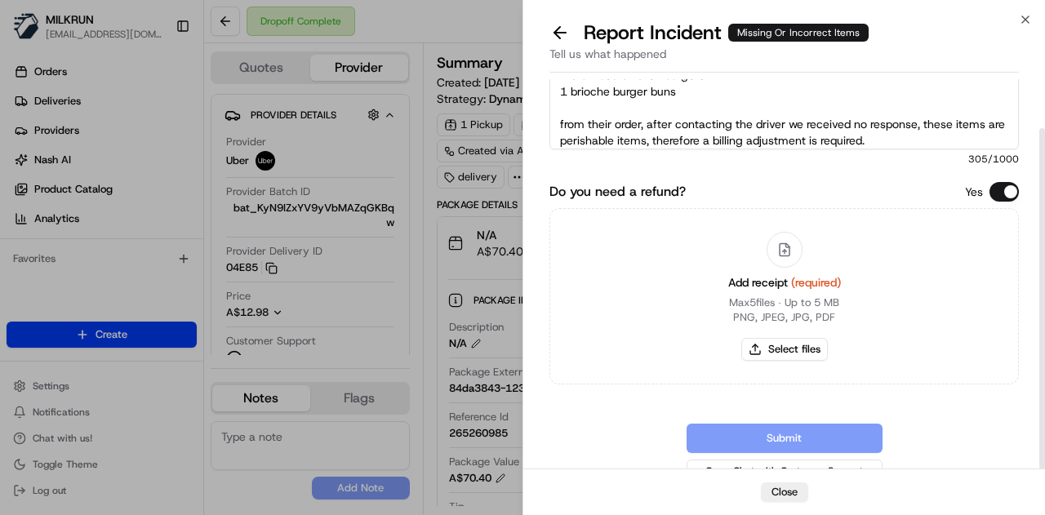
scroll to position [56, 0]
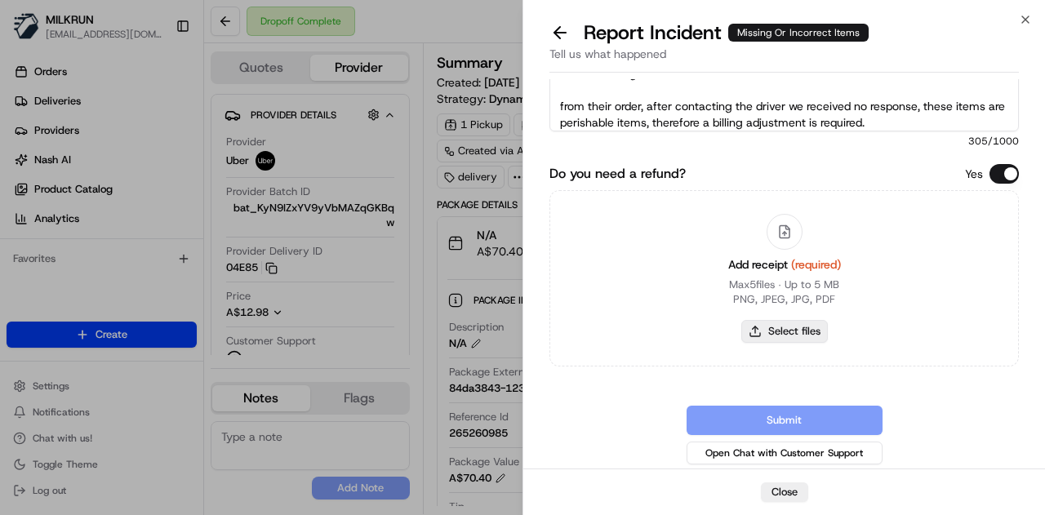
type textarea "the customer has reached out to MILKRUN as they were missing 1 nudie orange jui…"
click at [789, 325] on button "Select files" at bounding box center [784, 331] width 87 height 23
type input "C:\fakepath\Screenshot 2025-08-17 214325.png"
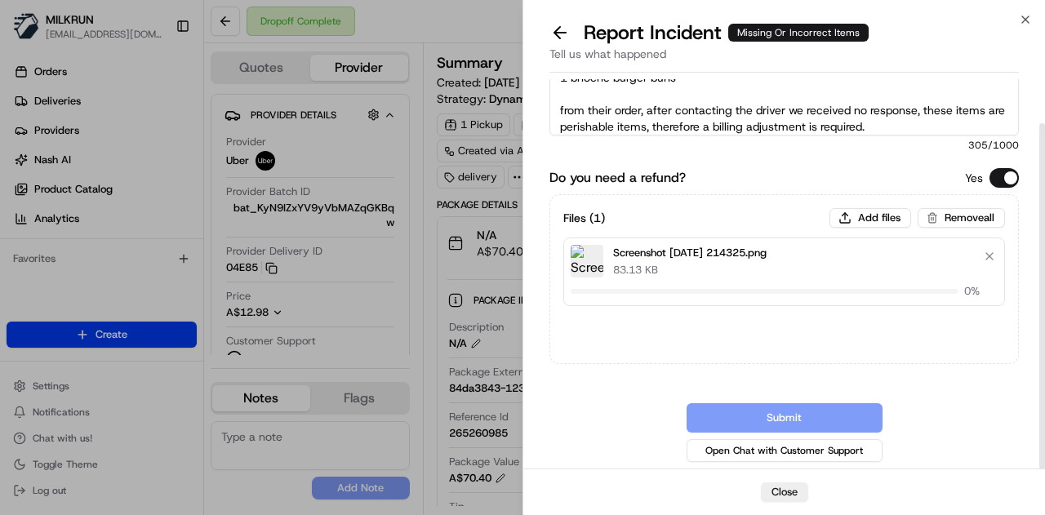
scroll to position [50, 0]
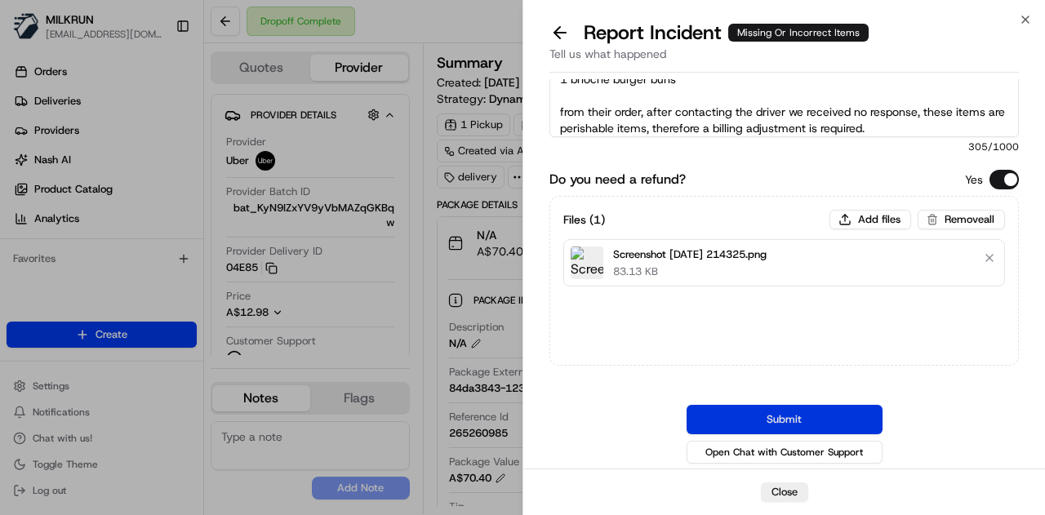
click at [816, 415] on button "Submit" at bounding box center [784, 419] width 196 height 29
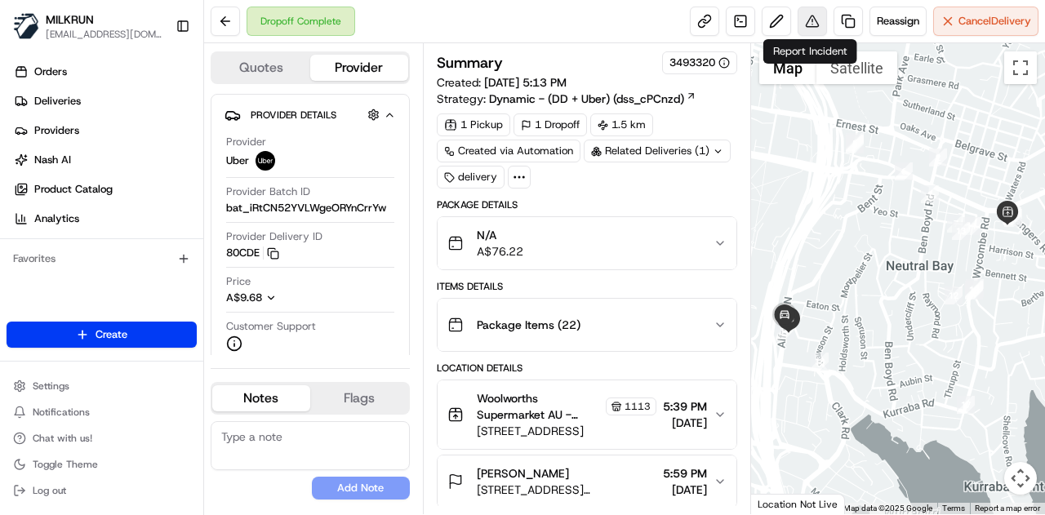
click at [806, 24] on button at bounding box center [811, 21] width 29 height 29
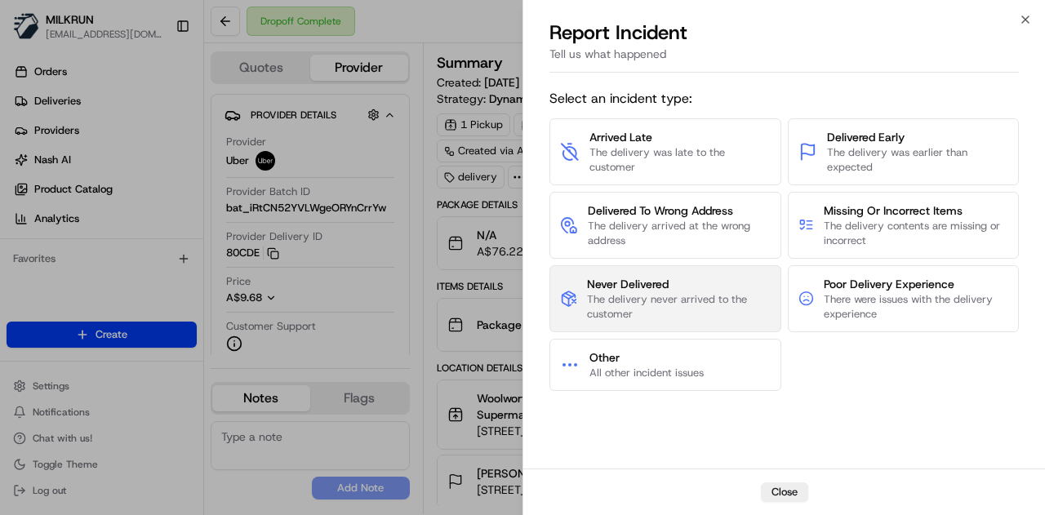
click at [673, 313] on span "The delivery never arrived to the customer" at bounding box center [678, 306] width 183 height 29
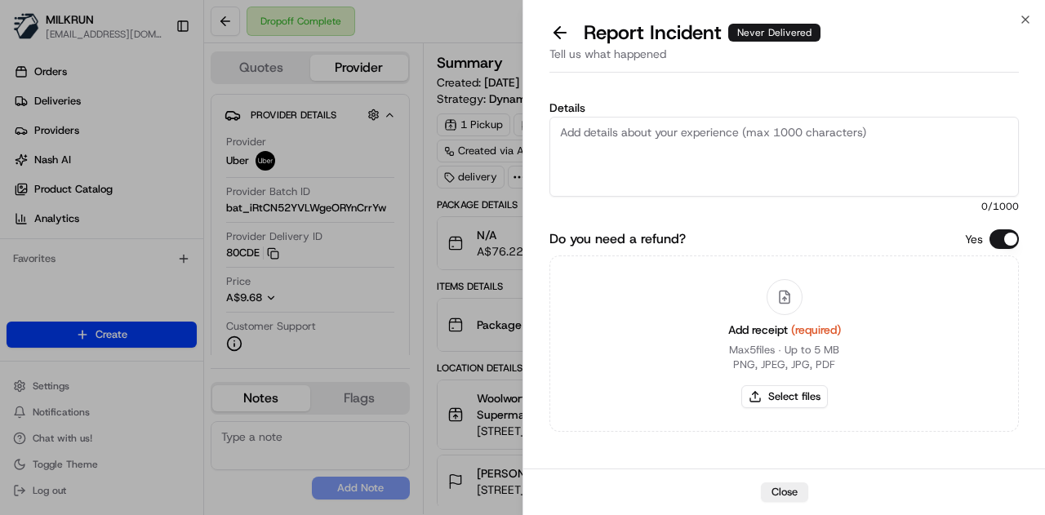
click at [637, 131] on textarea "Details" at bounding box center [783, 157] width 469 height 80
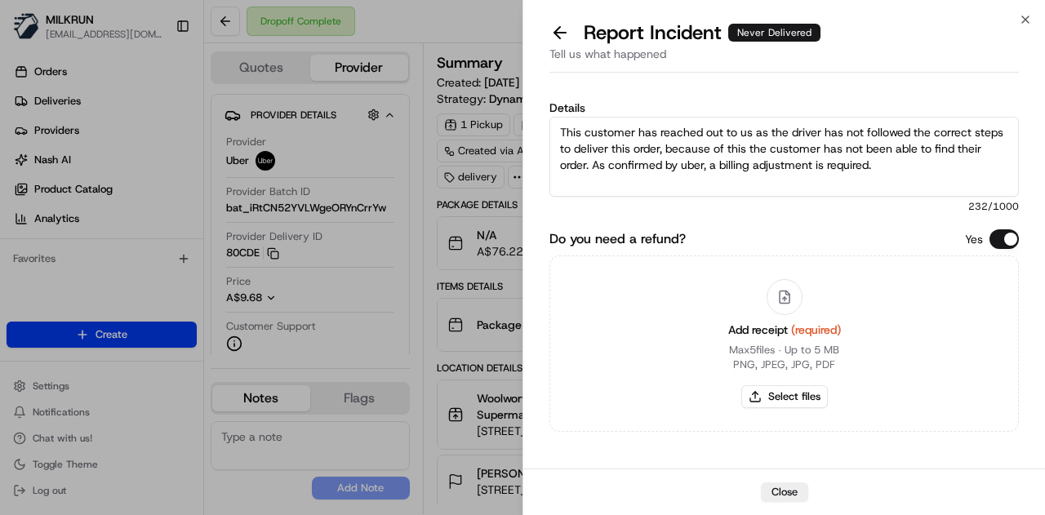
type textarea "This customer has reached out to us as the driver has not followed the correct …"
click at [788, 394] on button "Select files" at bounding box center [784, 396] width 87 height 23
type input "C:\fakepath\Screenshot [DATE] 214822.png"
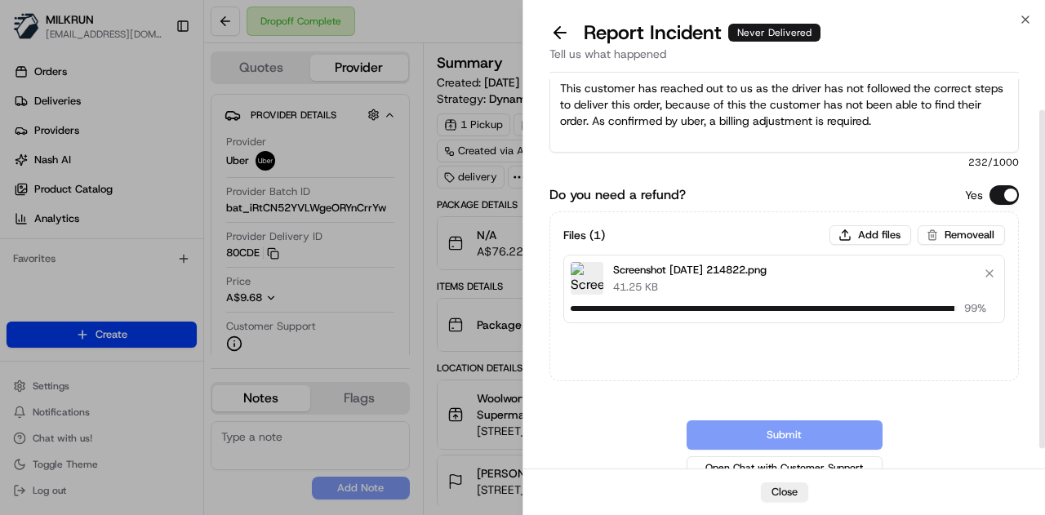
scroll to position [60, 0]
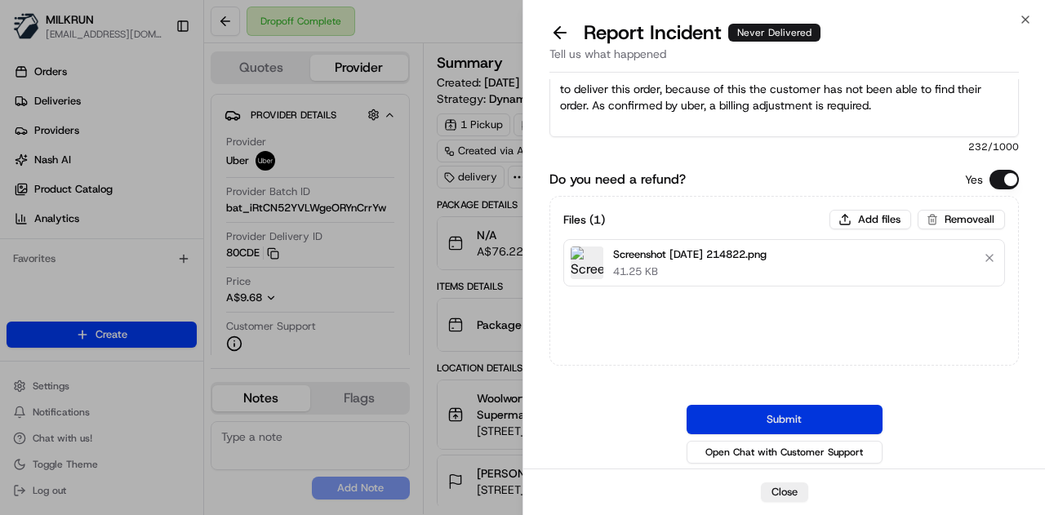
click at [834, 411] on button "Submit" at bounding box center [784, 419] width 196 height 29
